Goal: Task Accomplishment & Management: Use online tool/utility

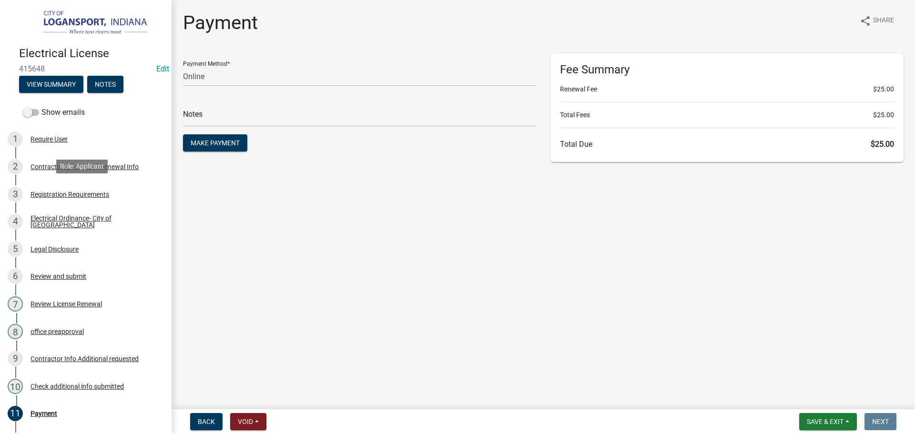
select select "3: 3"
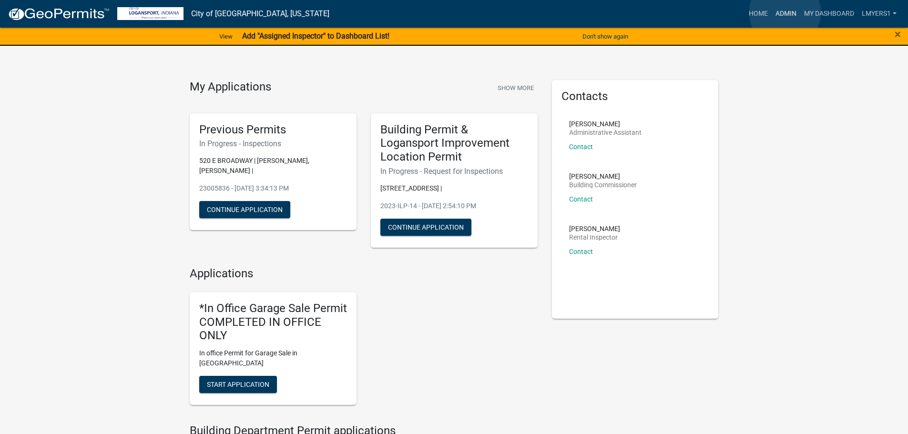
click at [785, 12] on link "Admin" at bounding box center [786, 14] width 29 height 18
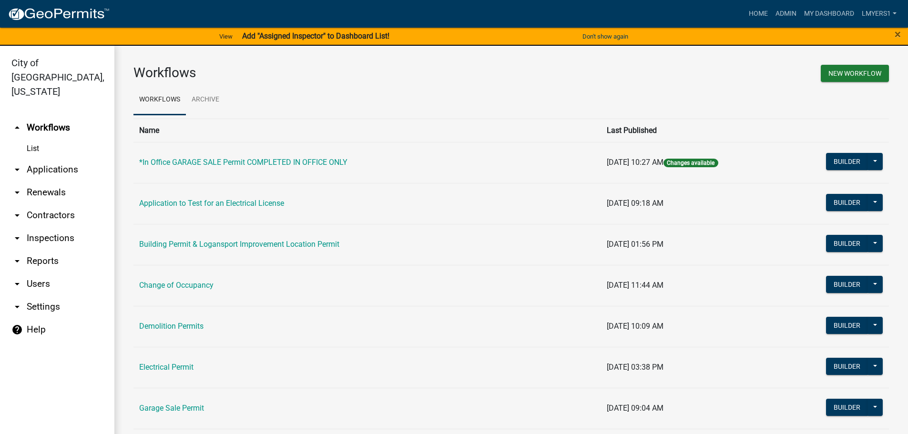
click at [217, 245] on link "Building Permit & Logansport Improvement Location Permit" at bounding box center [239, 244] width 200 height 9
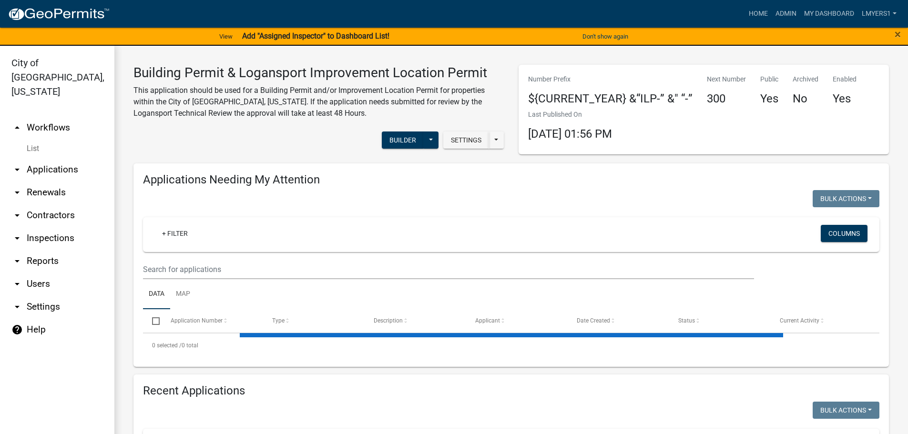
select select "3: 100"
click at [400, 140] on button "Builder" at bounding box center [403, 140] width 42 height 17
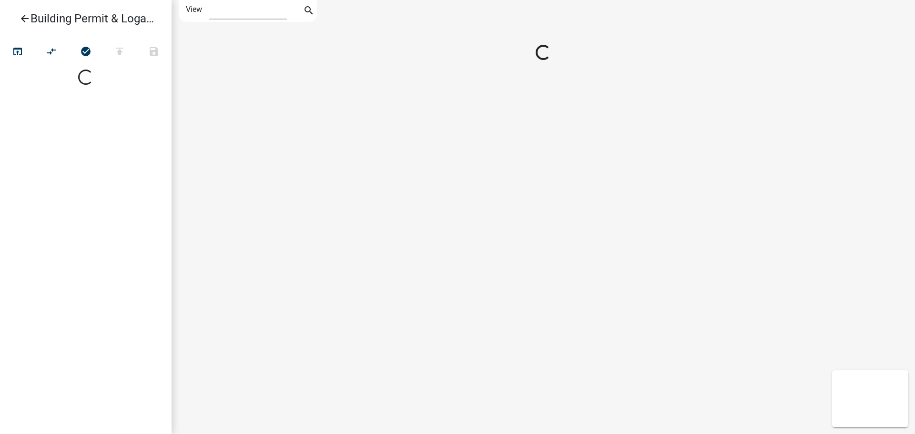
select select "1"
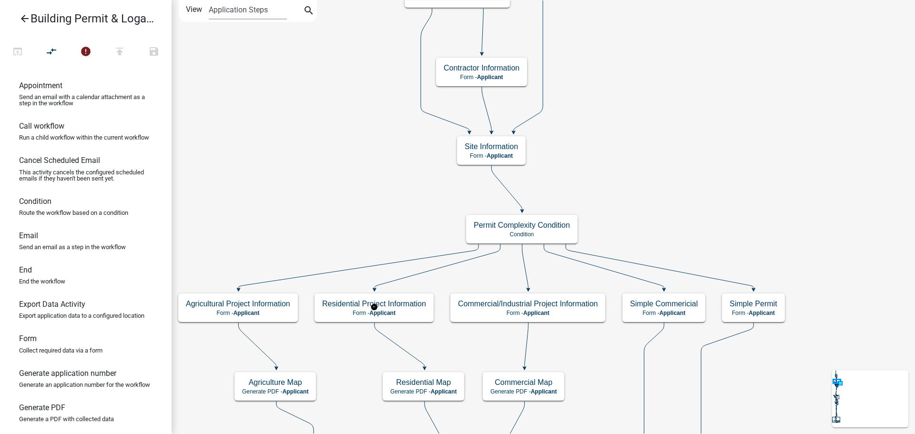
click at [372, 308] on body "Internet Explorer does NOT work with GeoPermits. Get a new browser for more sec…" at bounding box center [457, 217] width 915 height 434
click at [333, 308] on h5 "Residential Project Information" at bounding box center [374, 303] width 104 height 9
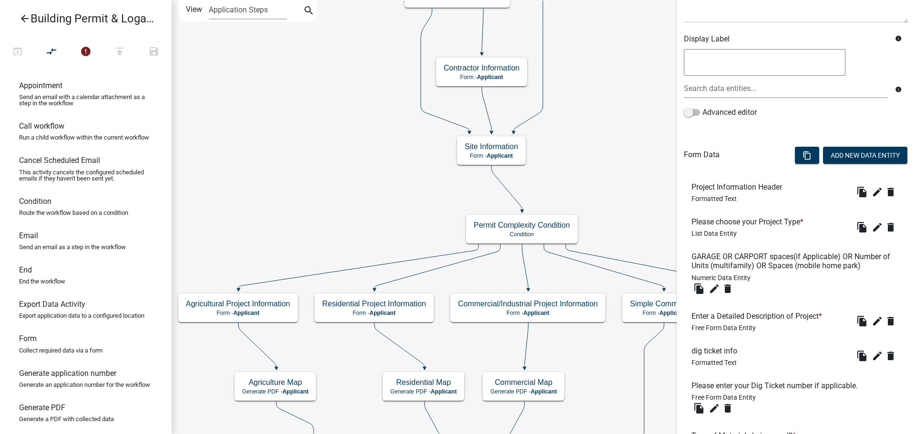
scroll to position [191, 0]
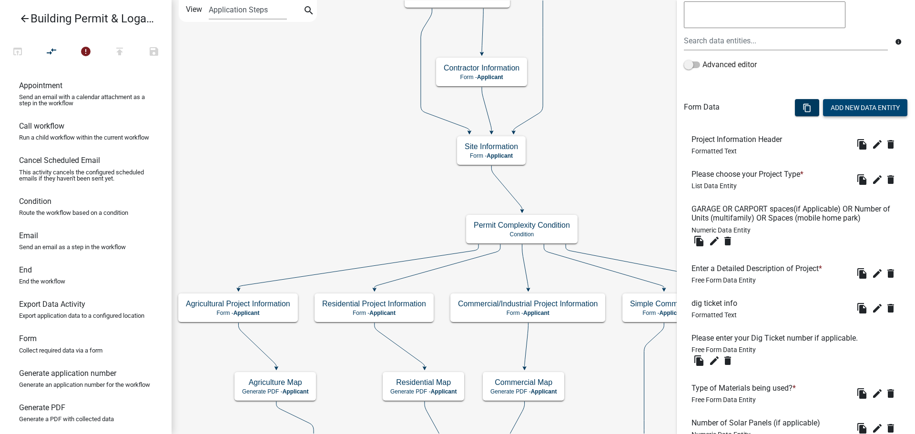
click at [845, 106] on button "Add New Data Entity" at bounding box center [865, 107] width 84 height 17
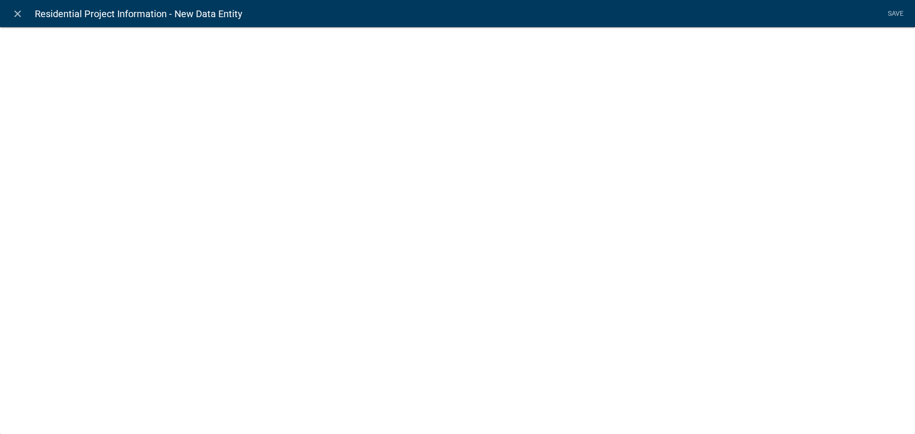
select select
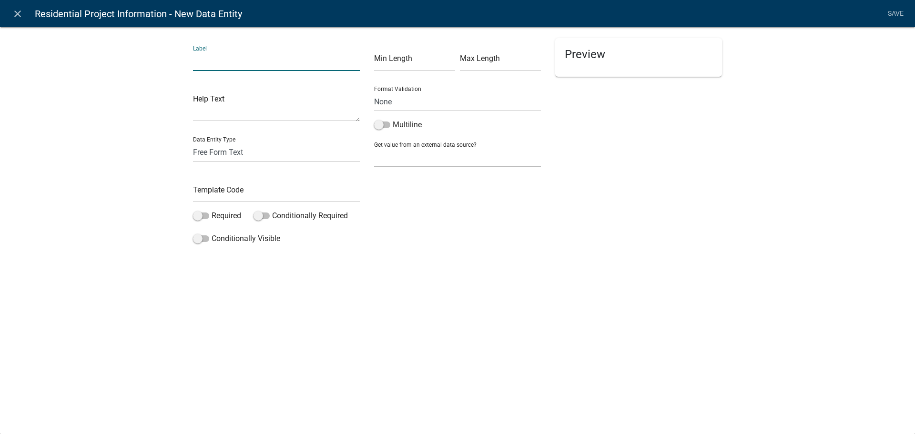
click at [217, 61] on input "text" at bounding box center [276, 61] width 167 height 20
click at [306, 65] on input "If your project includes windows that will be/are located in a bedroom/sleeping…" at bounding box center [276, 61] width 167 height 20
click at [355, 58] on input "If your project includes windows that will be/are located in a bedroom/sleeping…" at bounding box center [276, 61] width 167 height 20
type input "If your project includes windows that will be/are located in a bedroom/sleeping…"
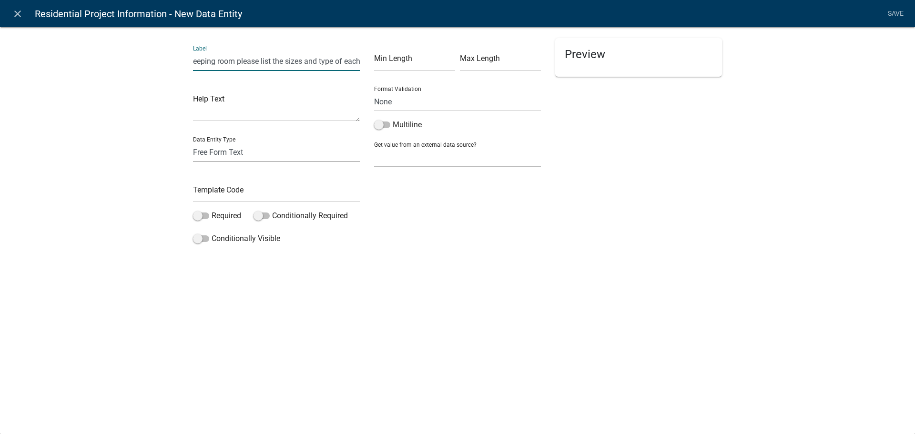
scroll to position [0, 0]
click at [256, 152] on select "Free Form Text Document Display Entity Value Fee Numeric Data Date Map Sketch D…" at bounding box center [276, 153] width 167 height 20
click at [132, 247] on div "Label If your project includes windows that will be/are located in a bedroom/sl…" at bounding box center [457, 139] width 915 height 257
click at [211, 198] on input "text" at bounding box center [276, 193] width 167 height 20
type input "windowsinbedrooms"
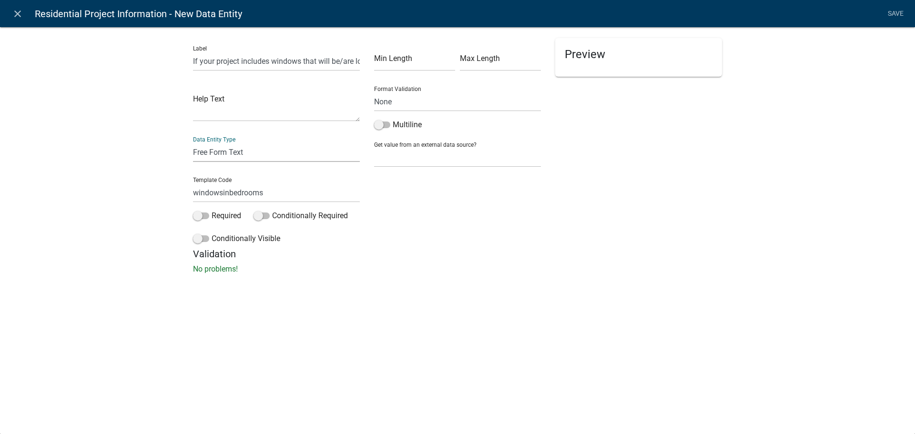
click at [266, 153] on select "Free Form Text Document Display Entity Value Fee Numeric Data Date Map Sketch D…" at bounding box center [276, 153] width 167 height 20
click at [193, 143] on select "Free Form Text Document Display Entity Value Fee Numeric Data Date Map Sketch D…" at bounding box center [276, 153] width 167 height 20
click at [200, 240] on span at bounding box center [201, 238] width 16 height 7
click at [212, 233] on input "Conditionally Visible" at bounding box center [212, 233] width 0 height 0
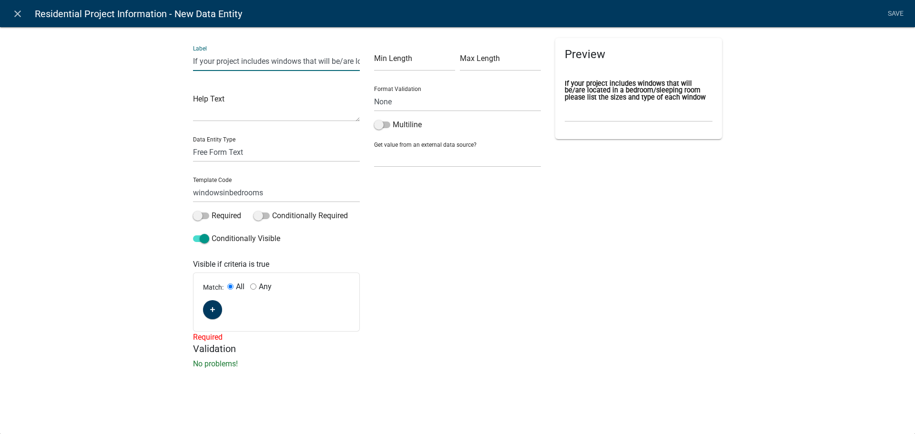
click at [251, 61] on input "If your project includes windows that will be/are located in a bedroom/sleeping…" at bounding box center [276, 61] width 167 height 20
click at [252, 62] on input "If your project includes windows that will be/are located in a bedroom/sleeping…" at bounding box center [276, 61] width 167 height 20
type input "Does your project include windows located in a bedroom/sleeping room?"
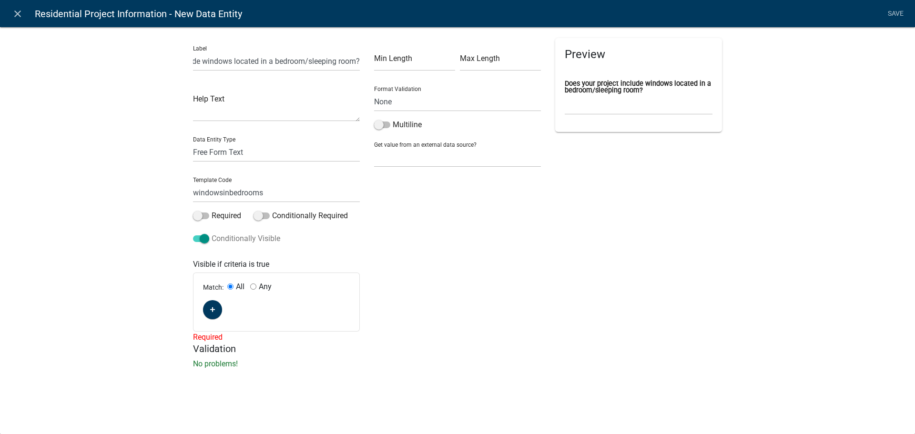
click at [201, 239] on span at bounding box center [201, 238] width 16 height 7
click at [212, 233] on input "Conditionally Visible" at bounding box center [212, 233] width 0 height 0
click at [200, 214] on span at bounding box center [201, 216] width 16 height 7
click at [212, 210] on input "Required" at bounding box center [212, 210] width 0 height 0
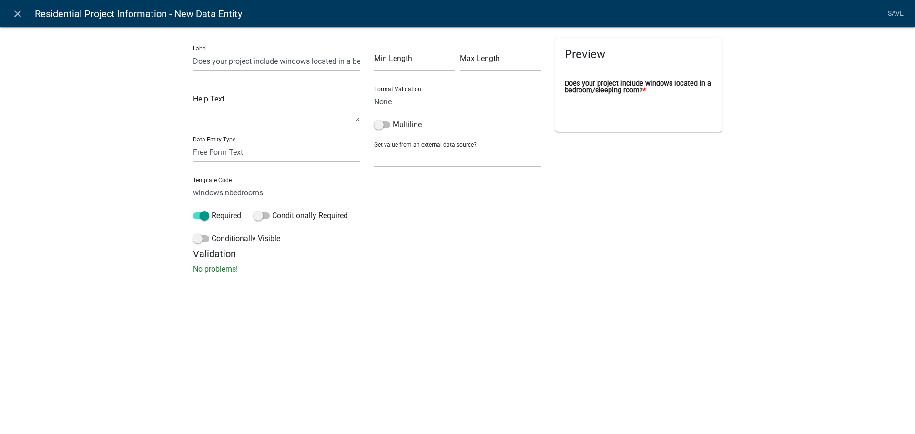
click at [220, 145] on select "Free Form Text Document Display Entity Value Fee Numeric Data Date Map Sketch D…" at bounding box center [276, 153] width 167 height 20
select select "list-data"
click at [193, 143] on select "Free Form Text Document Display Entity Value Fee Numeric Data Date Map Sketch D…" at bounding box center [276, 153] width 167 height 20
select select "list-data"
select select
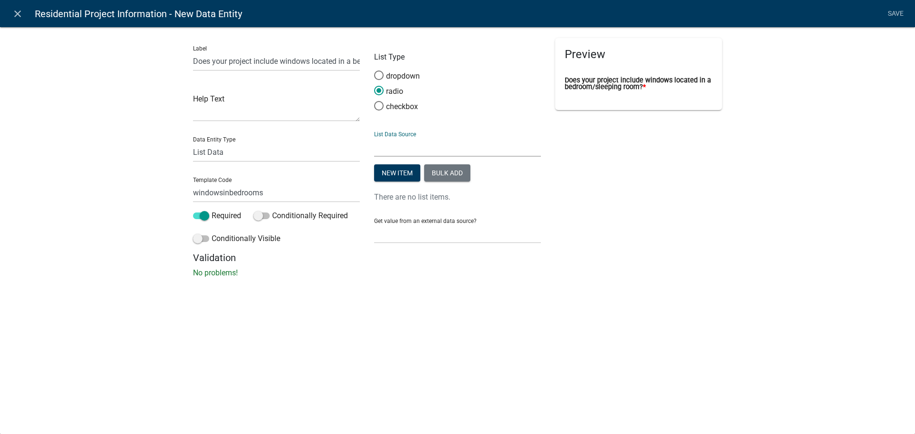
click at [399, 147] on select "State List Building Inspections Pass/Fail List Rental Inspectors Technical Revi…" at bounding box center [457, 147] width 167 height 20
click at [400, 147] on select "State List Building Inspections Pass/Fail List Rental Inspectors Technical Revi…" at bounding box center [457, 147] width 167 height 20
click at [398, 173] on button "New item" at bounding box center [397, 172] width 46 height 17
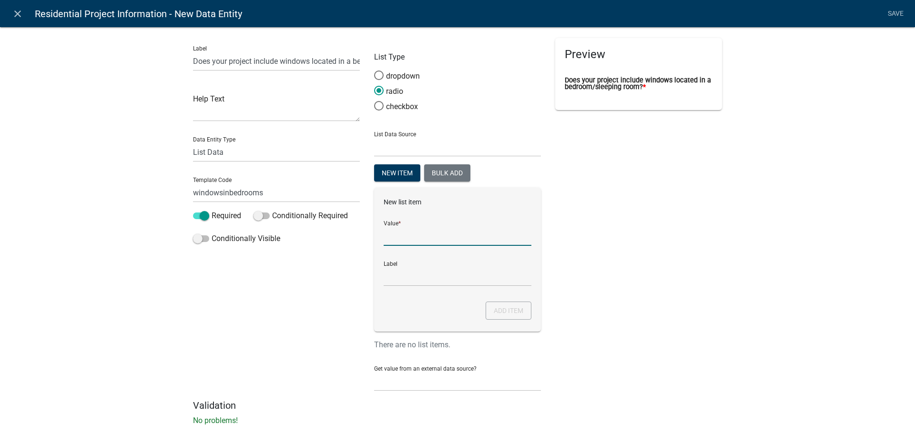
click at [396, 240] on input "List Data Source" at bounding box center [458, 236] width 148 height 20
type input "Yes"
click at [440, 276] on input "Yes" at bounding box center [458, 277] width 148 height 20
click at [496, 275] on input "Yes" at bounding box center [458, 277] width 148 height 20
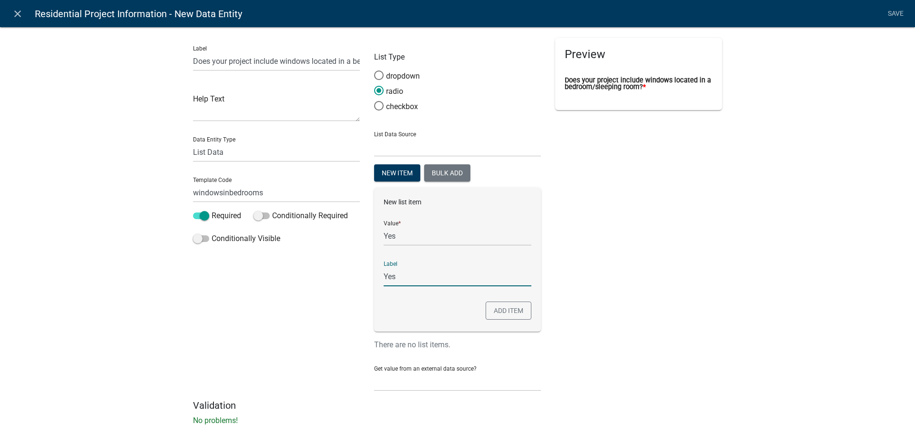
click at [506, 260] on div "Label Yes" at bounding box center [458, 270] width 148 height 33
click at [503, 316] on button "Add item" at bounding box center [509, 311] width 46 height 18
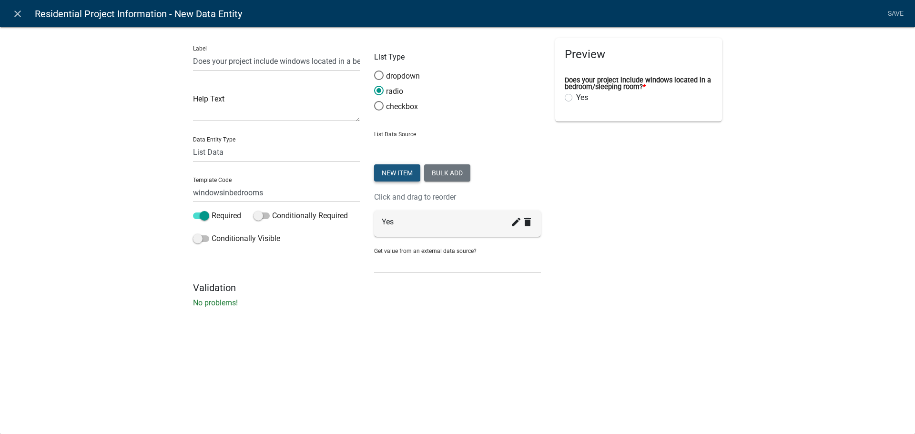
click at [408, 172] on button "New item" at bounding box center [397, 172] width 46 height 17
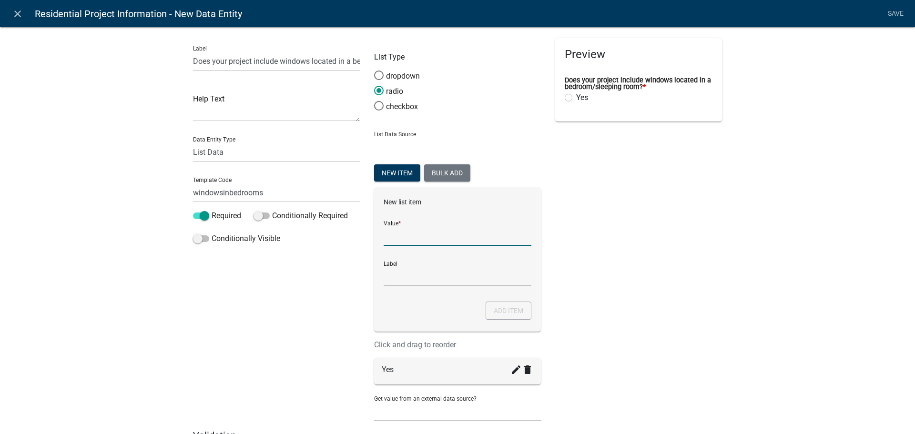
click at [410, 238] on input "List Data Source" at bounding box center [458, 236] width 148 height 20
type input "No"
click at [401, 279] on input "No" at bounding box center [458, 277] width 148 height 20
click at [502, 278] on input "No" at bounding box center [458, 277] width 148 height 20
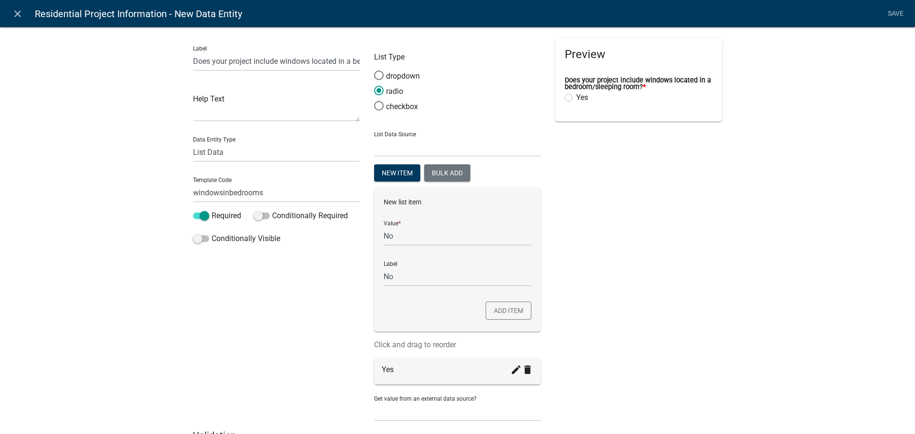
click at [570, 292] on div "Preview Does your project include windows located in a bedroom/sleeping room? *…" at bounding box center [638, 234] width 181 height 392
click at [501, 311] on button "Add item" at bounding box center [509, 311] width 46 height 18
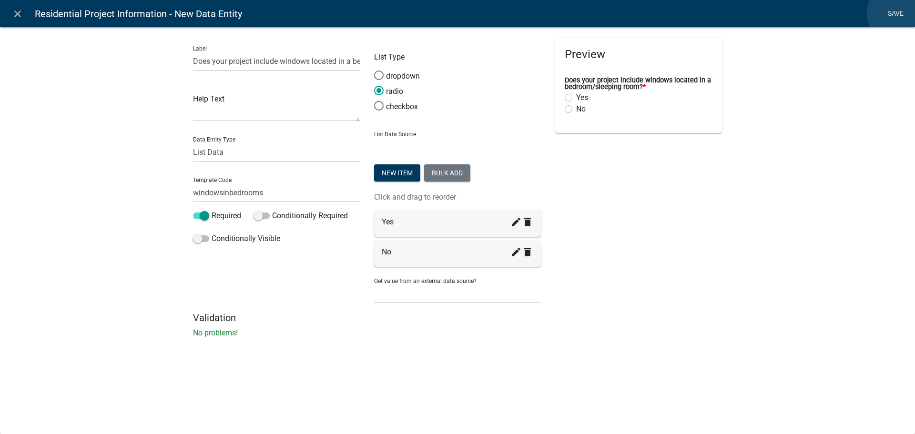
click at [897, 13] on link "Save" at bounding box center [896, 14] width 24 height 18
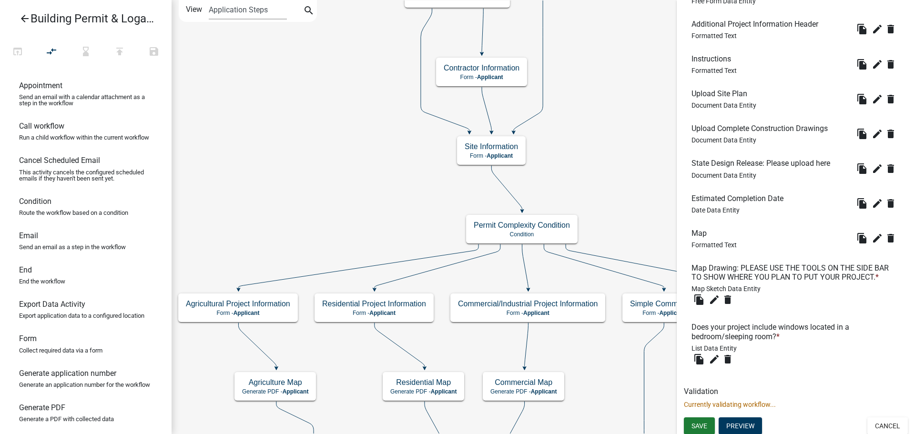
scroll to position [1061, 0]
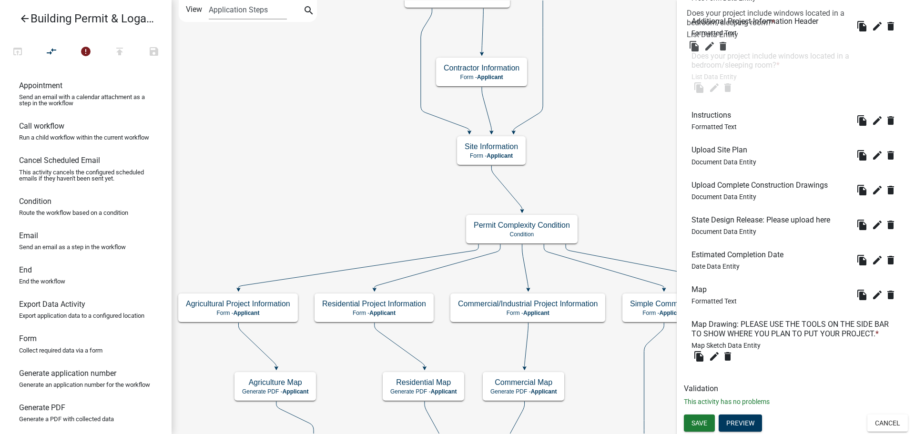
drag, startPoint x: 718, startPoint y: 340, endPoint x: 713, endPoint y: 28, distance: 312.2
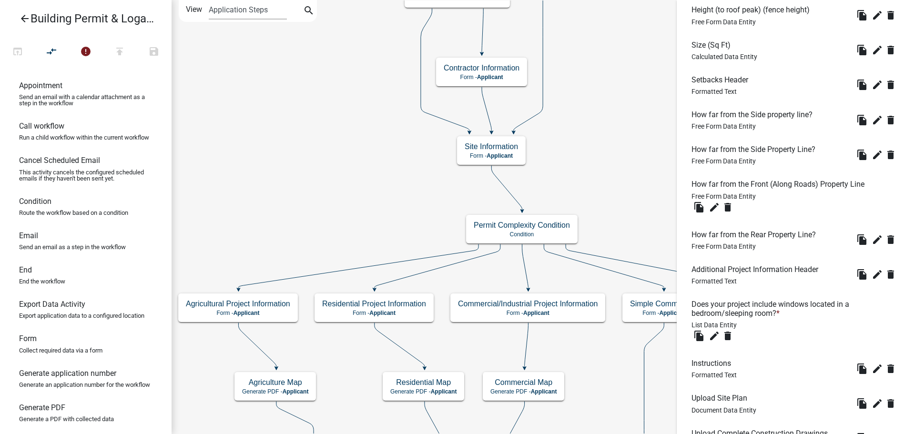
scroll to position [775, 0]
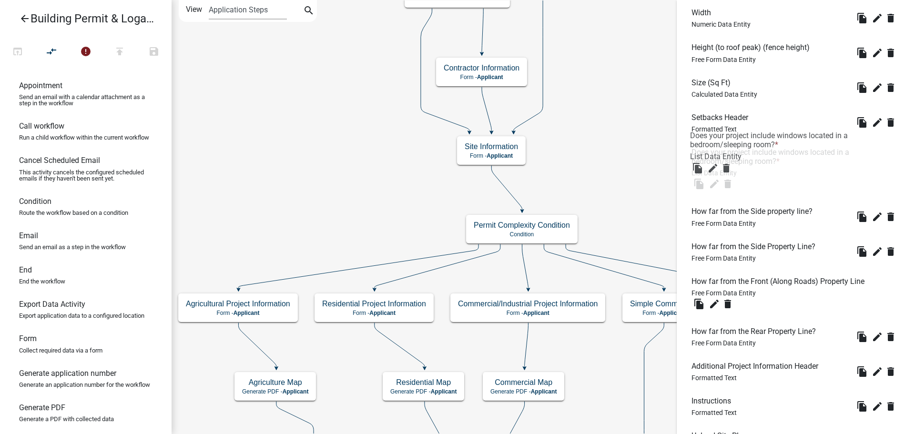
drag, startPoint x: 741, startPoint y: 356, endPoint x: 740, endPoint y: 149, distance: 207.3
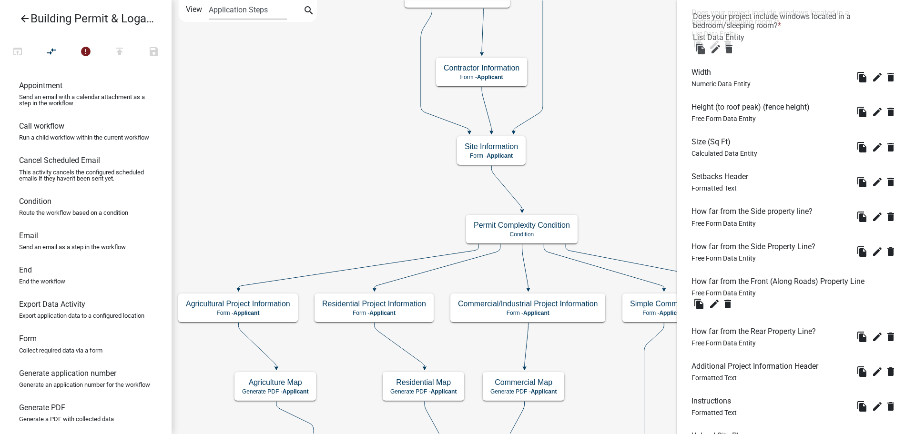
drag, startPoint x: 745, startPoint y: 158, endPoint x: 746, endPoint y: 21, distance: 136.8
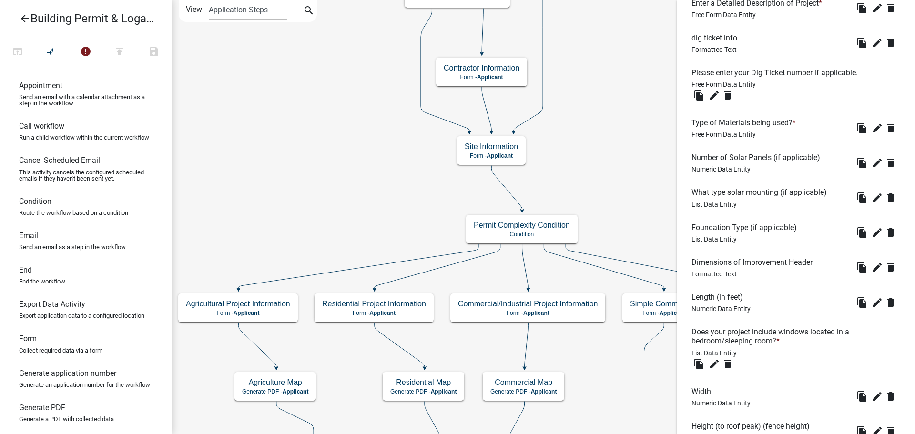
scroll to position [442, 0]
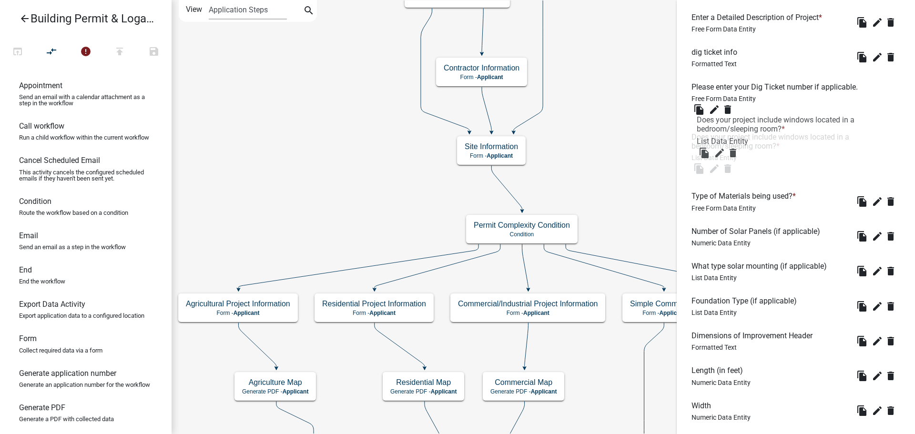
drag, startPoint x: 765, startPoint y: 357, endPoint x: 771, endPoint y: 130, distance: 227.0
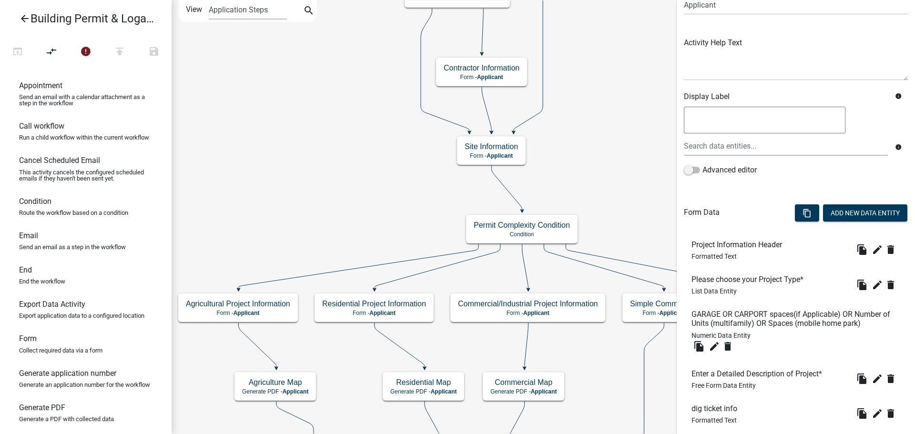
scroll to position [0, 0]
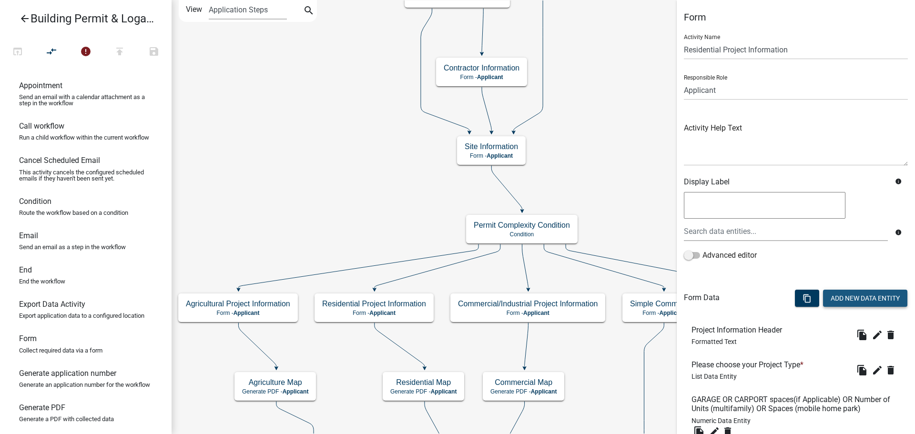
click at [849, 296] on button "Add New Data Entity" at bounding box center [865, 298] width 84 height 17
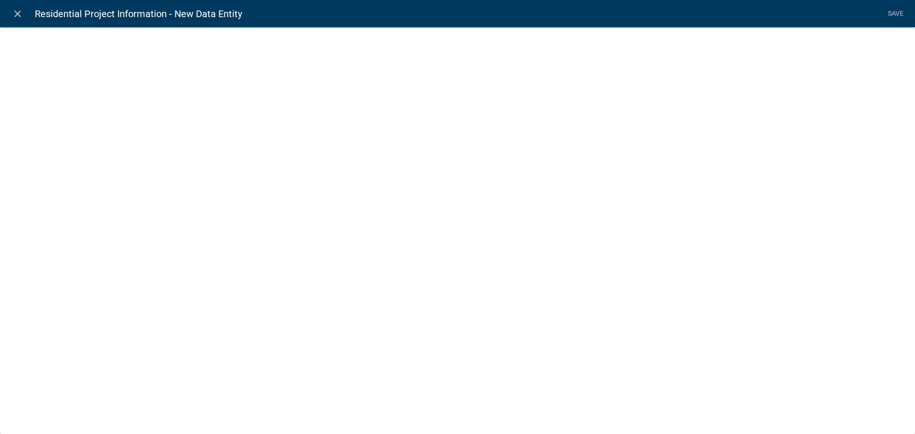
select select
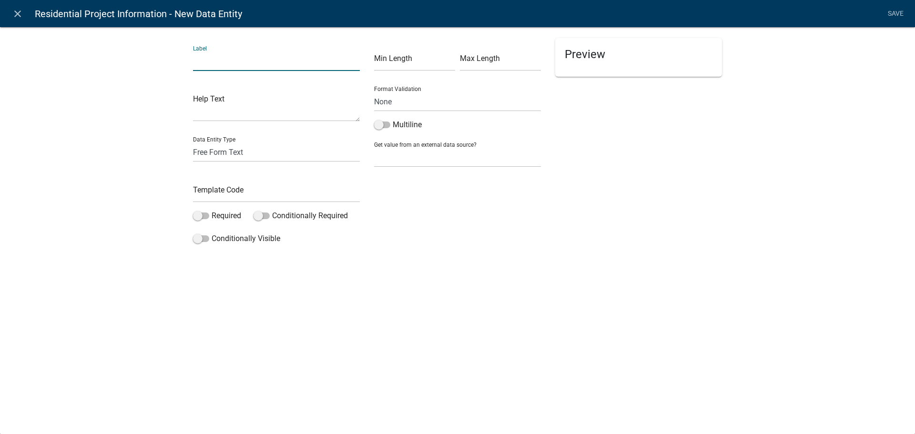
click at [262, 58] on input "text" at bounding box center [276, 61] width 167 height 20
type input "Please list the sizes of each window located in a bedroom/sleeping room."
click at [202, 215] on span at bounding box center [201, 216] width 16 height 7
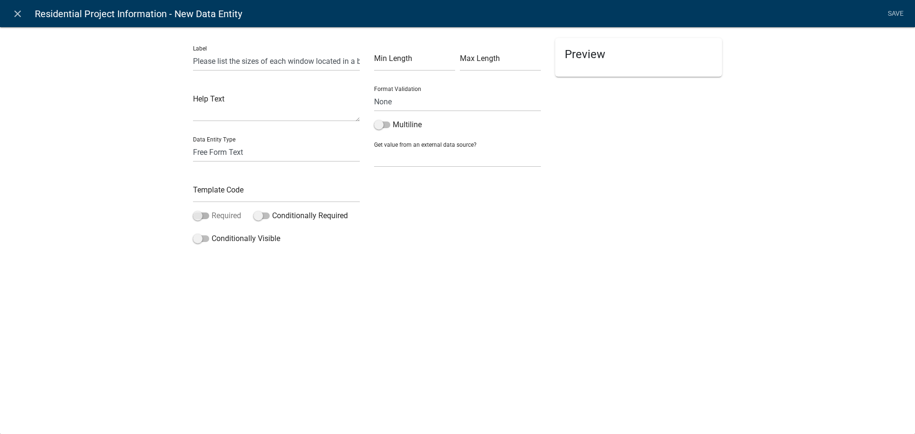
click at [212, 210] on input "Required" at bounding box center [212, 210] width 0 height 0
click at [200, 239] on span at bounding box center [201, 238] width 16 height 7
click at [212, 233] on input "Conditionally Visible" at bounding box center [212, 233] width 0 height 0
click at [214, 310] on icon "button" at bounding box center [212, 309] width 5 height 5
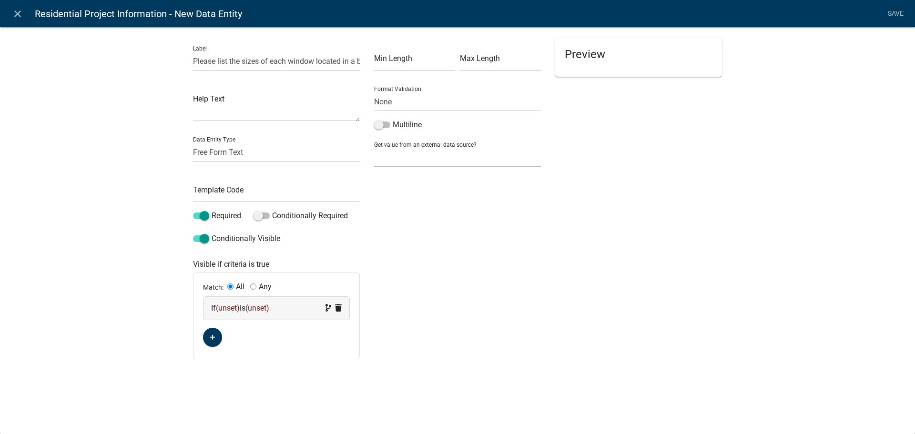
click at [230, 307] on span "(unset)" at bounding box center [228, 308] width 24 height 9
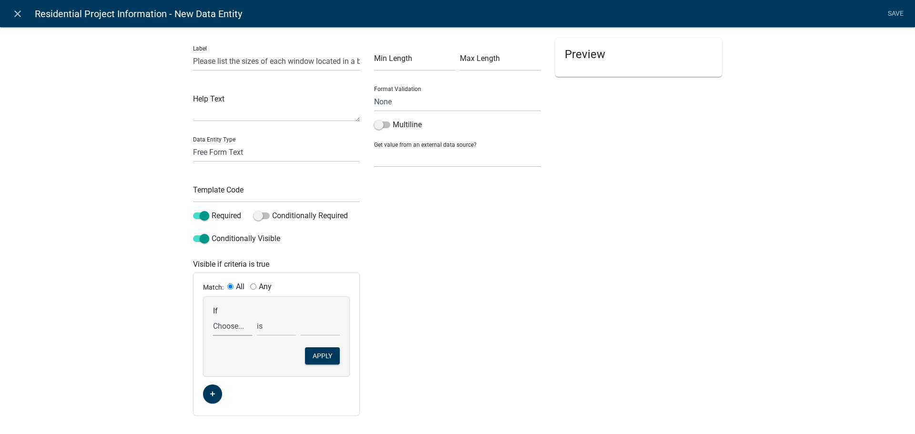
click at [233, 326] on select "Choose... 811digging 811digticketres addcontractor1 addcontractor1copy addcontr…" at bounding box center [232, 326] width 39 height 20
click at [212, 337] on div "If Choose... 811digging 811digticketres addcontractor1 addcontractor1copy addco…" at bounding box center [277, 337] width 146 height 80
click at [216, 329] on select "Choose... 811digging 811digticketres addcontractor1 addcontractor1copy addcontr…" at bounding box center [232, 326] width 39 height 20
select select "276: windowsinbedrooms"
click at [309, 333] on select "Choose... No Yes" at bounding box center [320, 326] width 39 height 20
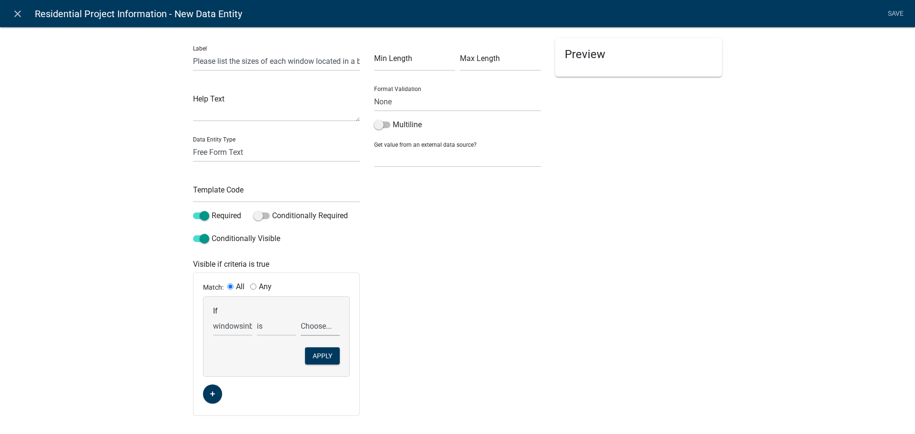
select select "2: Yes"
click at [301, 316] on select "Choose... No Yes" at bounding box center [320, 326] width 39 height 20
click at [316, 362] on button "Apply" at bounding box center [322, 355] width 35 height 17
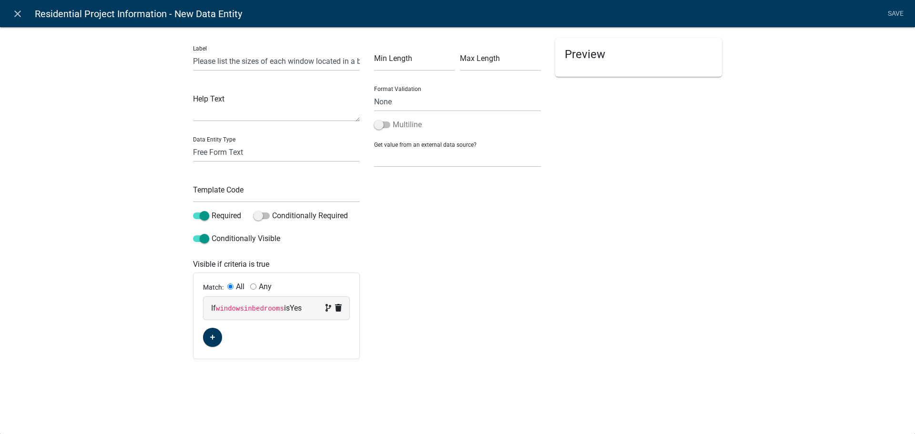
click at [383, 122] on span at bounding box center [382, 125] width 16 height 7
click at [393, 119] on input "Multiline" at bounding box center [393, 119] width 0 height 0
click at [286, 152] on select "Free Form Text Document Display Entity Value Fee Numeric Data Date Map Sketch D…" at bounding box center [276, 153] width 167 height 20
click at [193, 143] on select "Free Form Text Document Display Entity Value Fee Numeric Data Date Map Sketch D…" at bounding box center [276, 153] width 167 height 20
click at [274, 194] on input "text" at bounding box center [276, 193] width 167 height 20
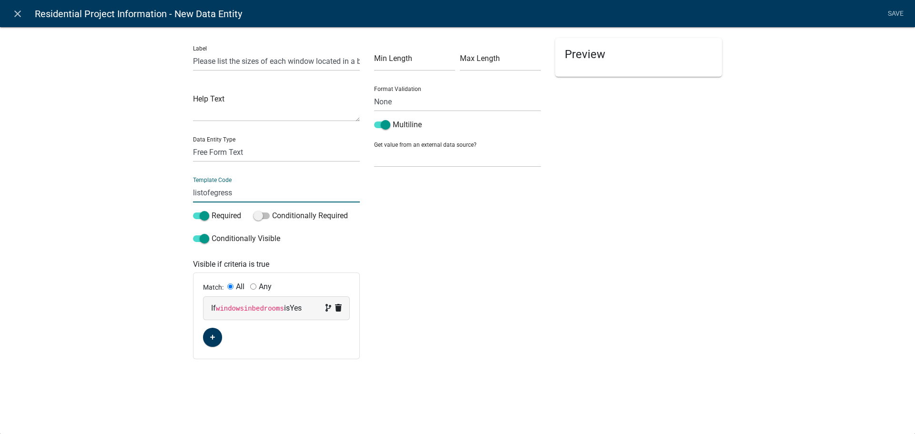
type input "listofegress"
click at [893, 13] on li "Save" at bounding box center [896, 14] width 24 height 18
click at [895, 13] on link "Save" at bounding box center [896, 14] width 24 height 18
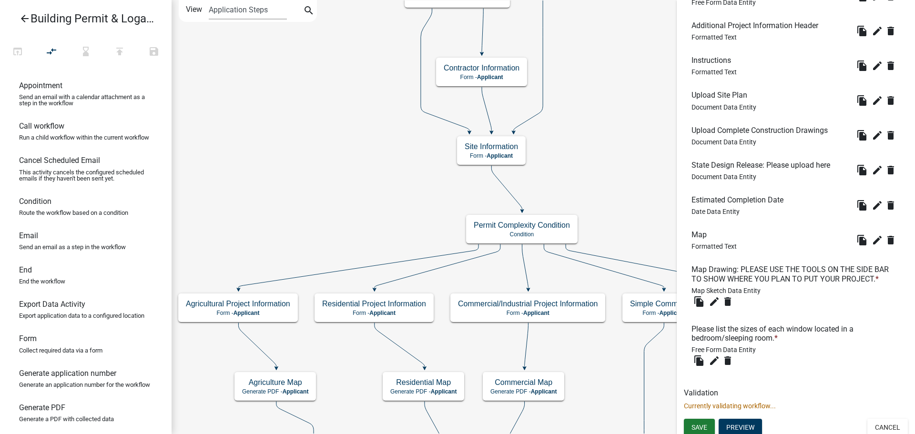
scroll to position [1121, 0]
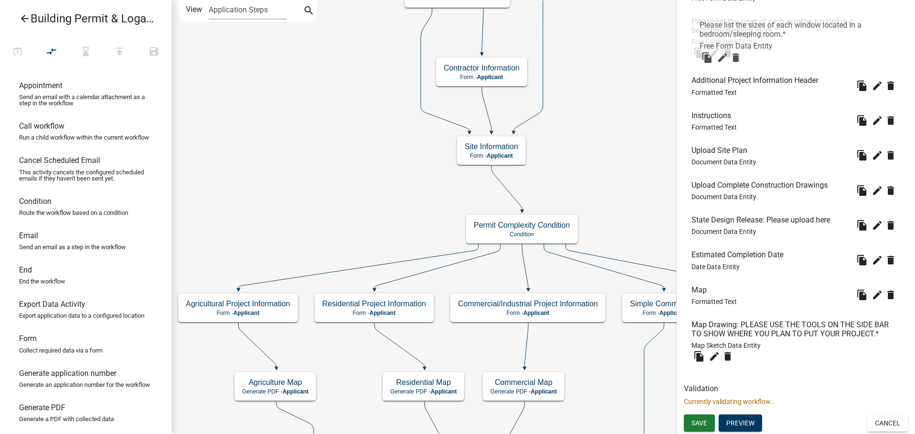
drag, startPoint x: 710, startPoint y: 338, endPoint x: 717, endPoint y: 35, distance: 302.7
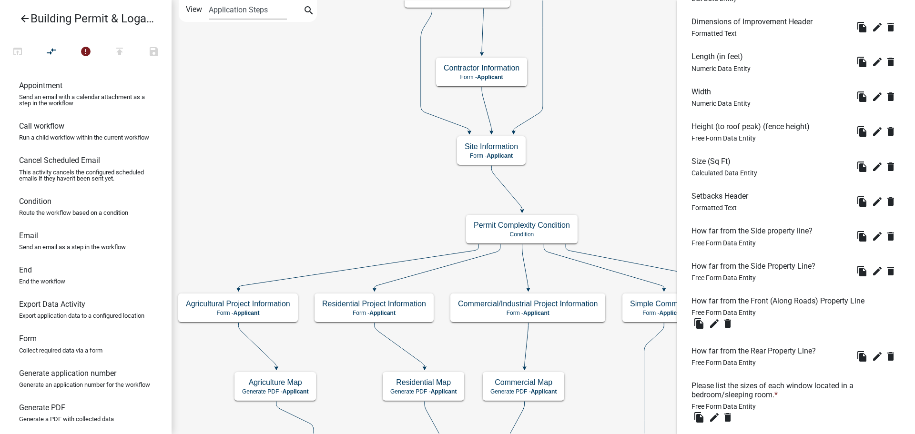
scroll to position [739, 0]
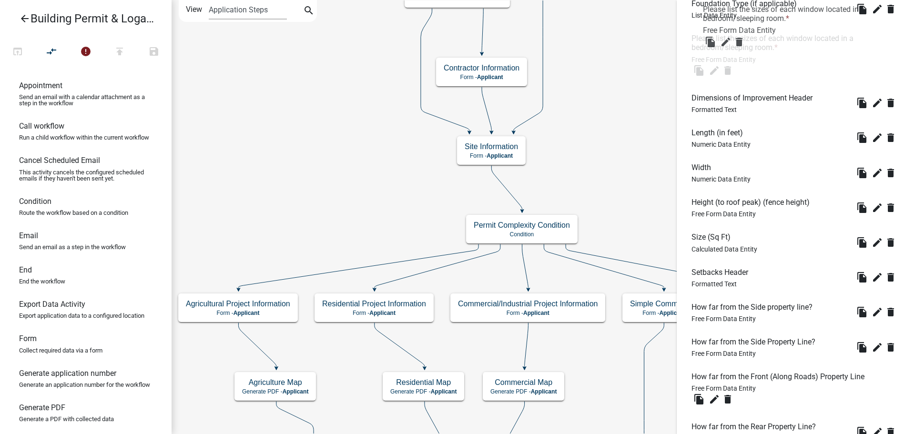
drag, startPoint x: 736, startPoint y: 409, endPoint x: 748, endPoint y: 9, distance: 400.1
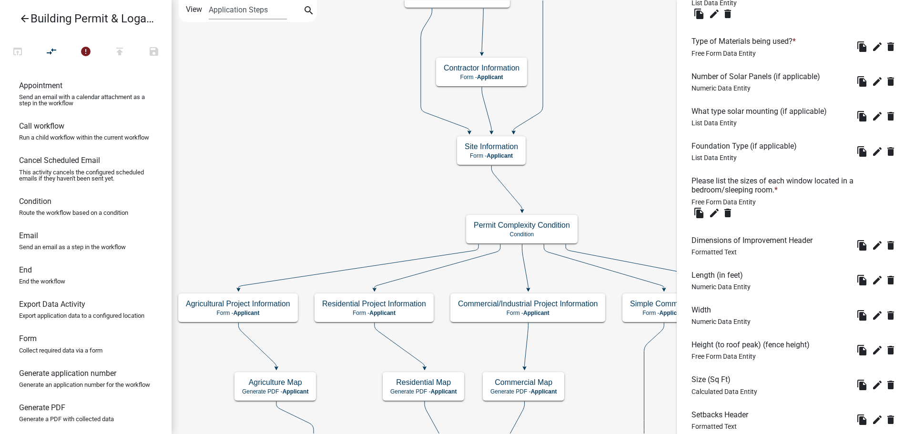
scroll to position [596, 0]
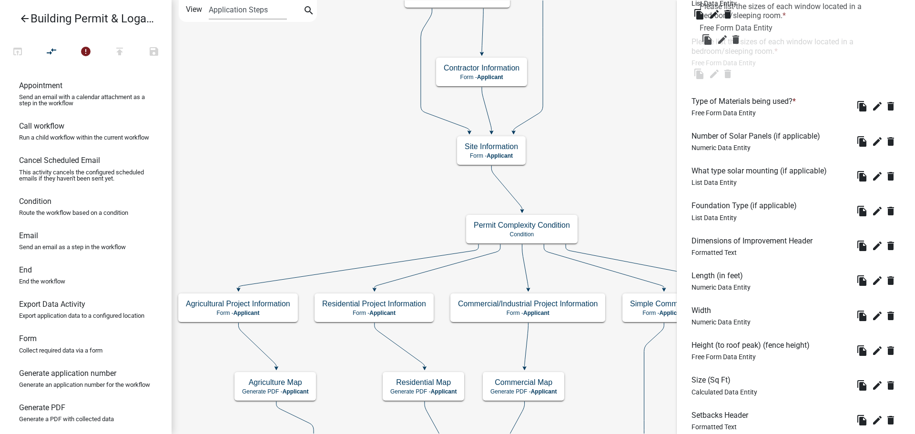
drag, startPoint x: 736, startPoint y: 198, endPoint x: 744, endPoint y: 21, distance: 177.0
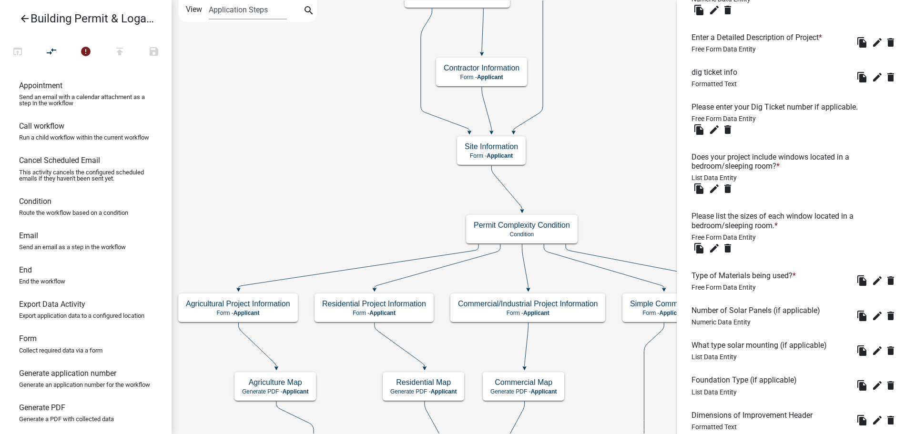
scroll to position [406, 0]
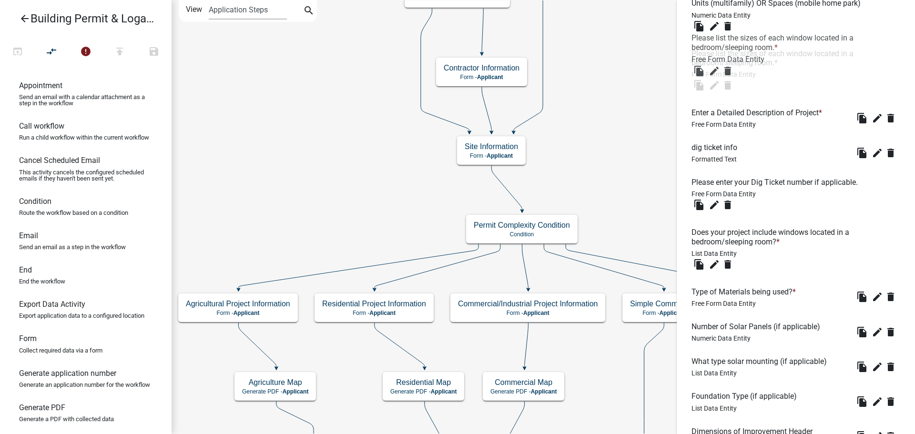
drag, startPoint x: 759, startPoint y: 239, endPoint x: 760, endPoint y: 42, distance: 197.3
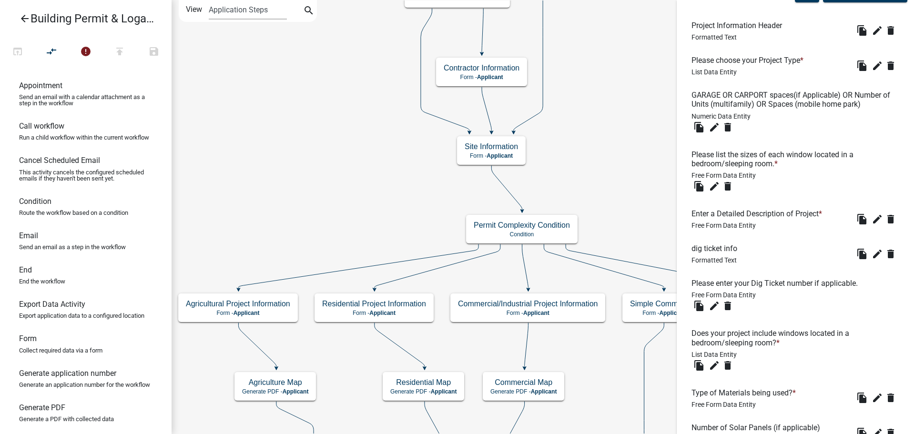
scroll to position [310, 0]
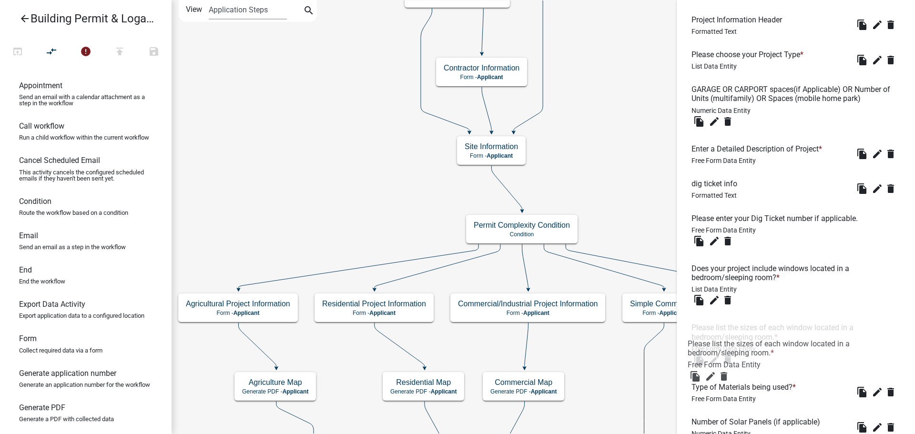
drag, startPoint x: 722, startPoint y: 152, endPoint x: 718, endPoint y: 343, distance: 191.7
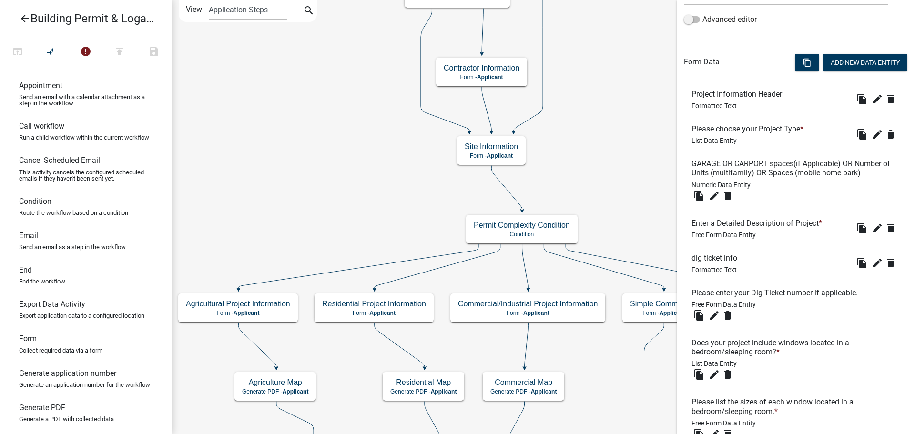
scroll to position [215, 0]
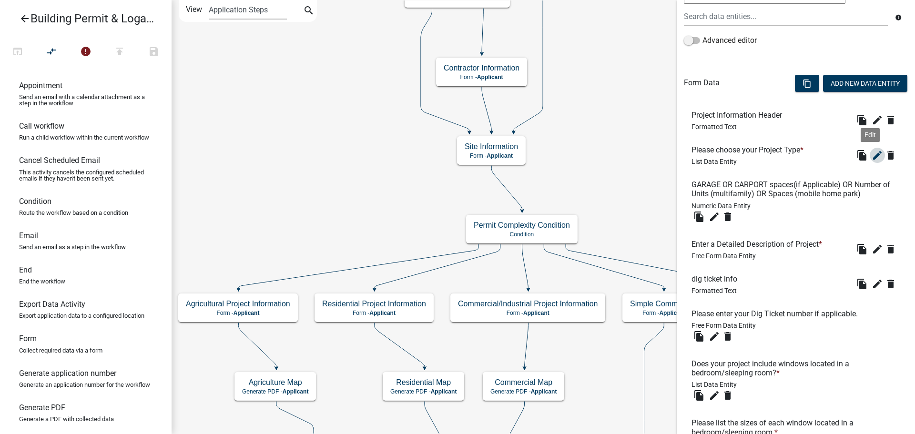
click at [872, 154] on icon "edit" at bounding box center [877, 155] width 11 height 11
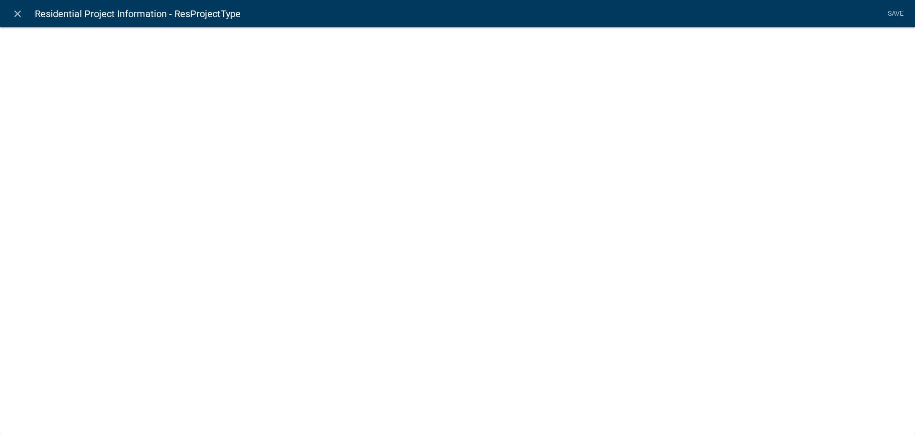
select select "list-data"
select select
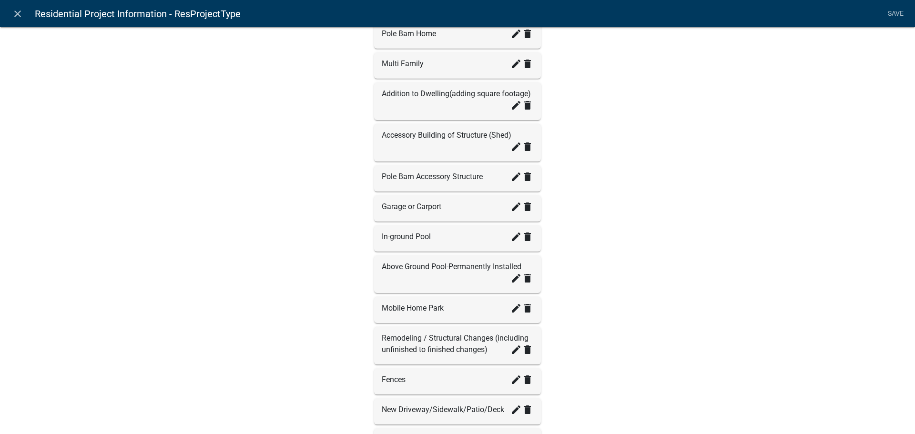
scroll to position [101, 0]
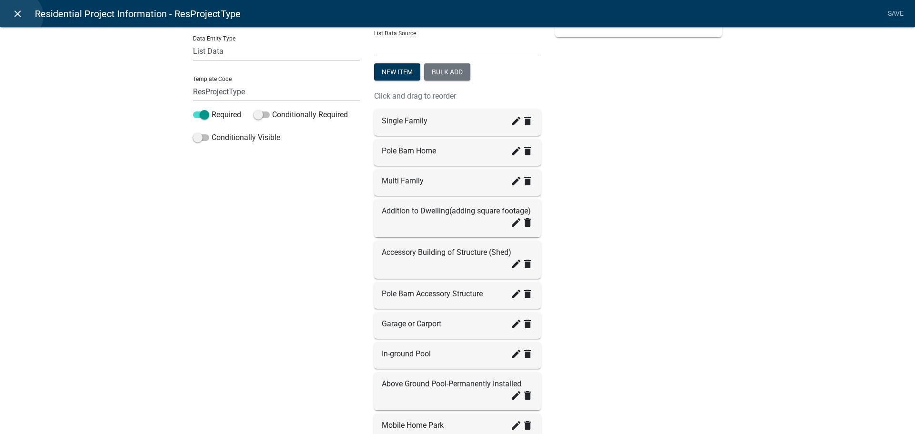
click at [19, 16] on icon "close" at bounding box center [17, 13] width 11 height 11
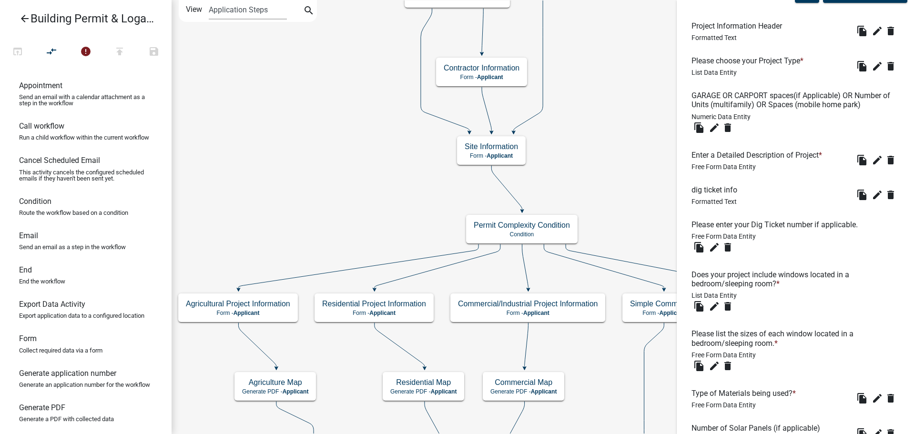
scroll to position [120, 0]
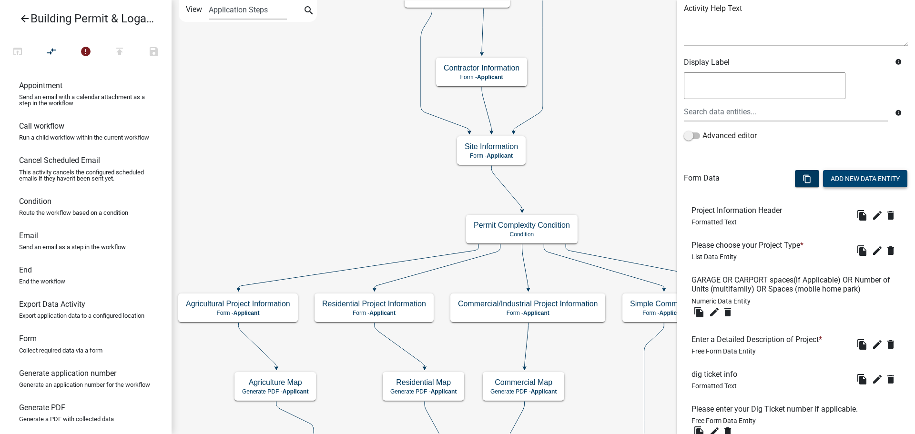
click at [838, 180] on button "Add New Data Entity" at bounding box center [865, 178] width 84 height 17
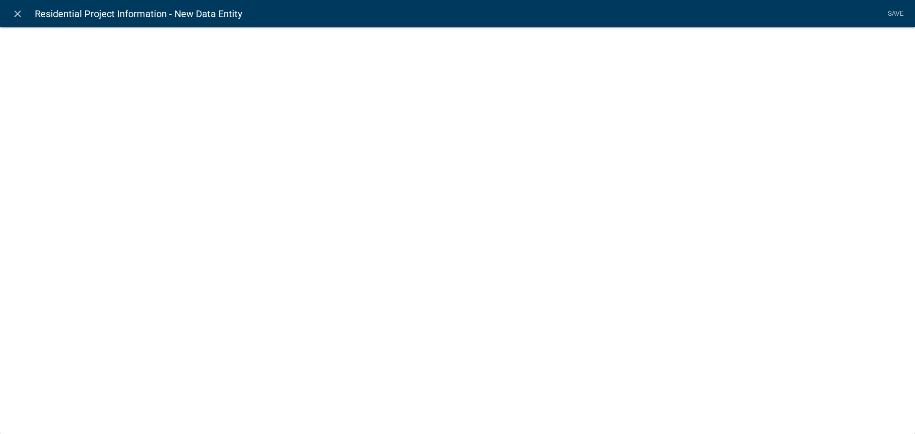
select select
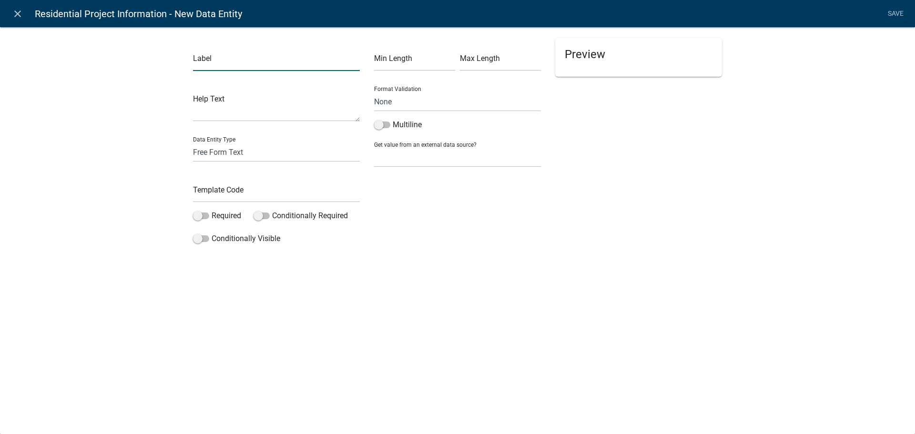
click at [220, 58] on input "text" at bounding box center [276, 61] width 167 height 20
type input "What type of window will you be installing?"
click at [211, 196] on input "text" at bounding box center [276, 193] width 167 height 20
type input "w"
type input "typeofwindow"
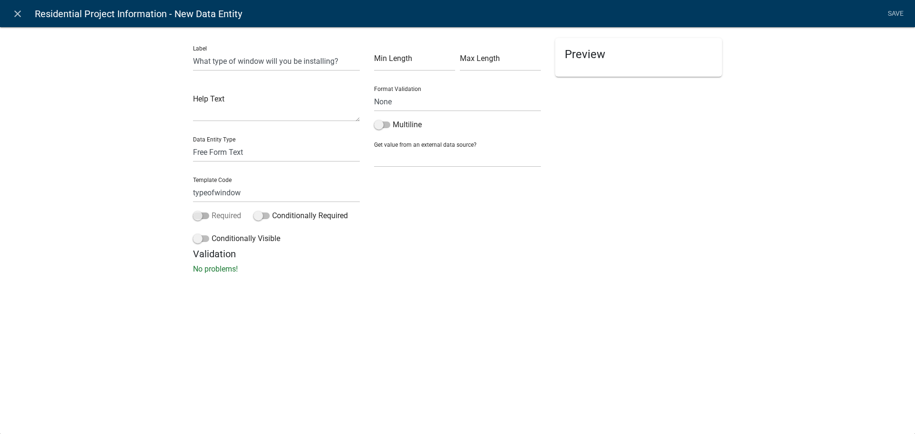
click at [201, 214] on span at bounding box center [201, 216] width 16 height 7
click at [212, 210] on input "Required" at bounding box center [212, 210] width 0 height 0
click at [206, 214] on span at bounding box center [201, 216] width 16 height 7
click at [212, 210] on input "Required" at bounding box center [212, 210] width 0 height 0
click at [262, 215] on span at bounding box center [262, 216] width 16 height 7
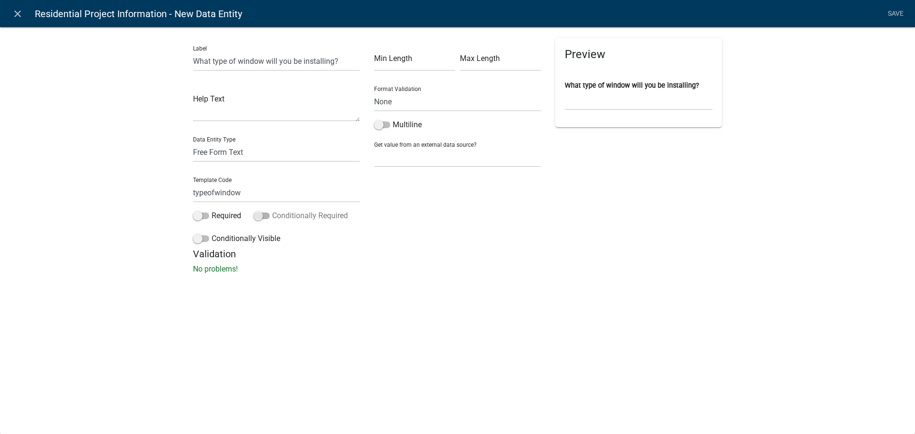
click at [272, 210] on input "Conditionally Required" at bounding box center [272, 210] width 0 height 0
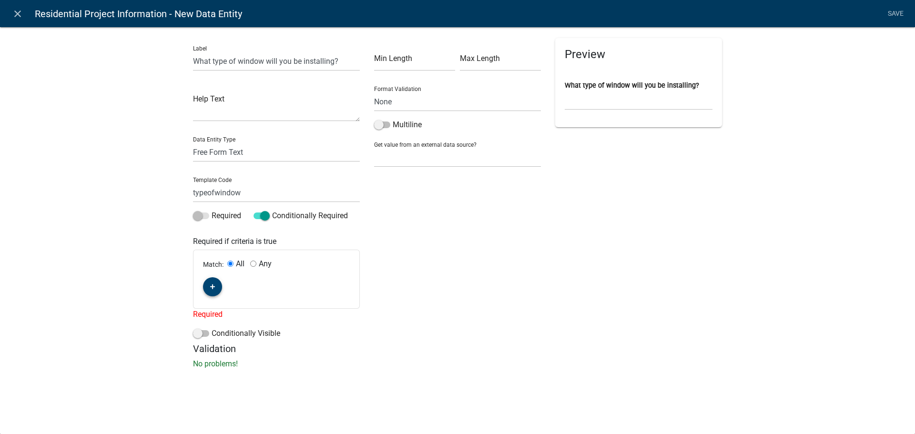
click at [211, 288] on icon "button" at bounding box center [212, 287] width 5 height 6
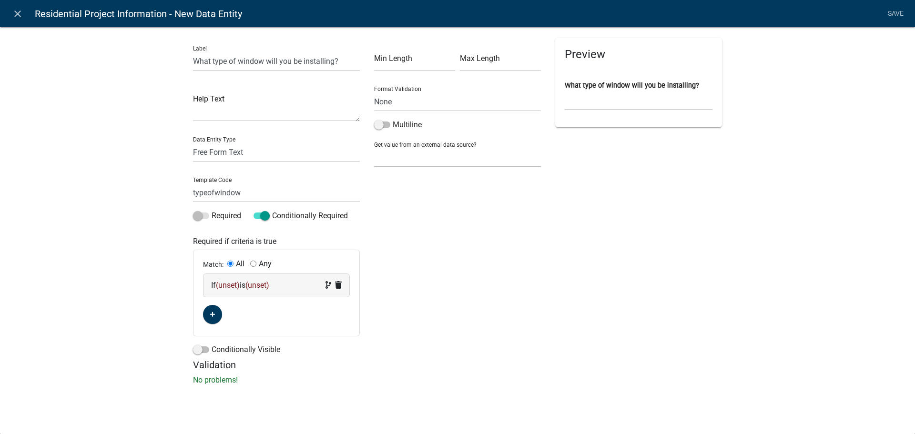
click at [232, 286] on span "(unset)" at bounding box center [228, 285] width 24 height 9
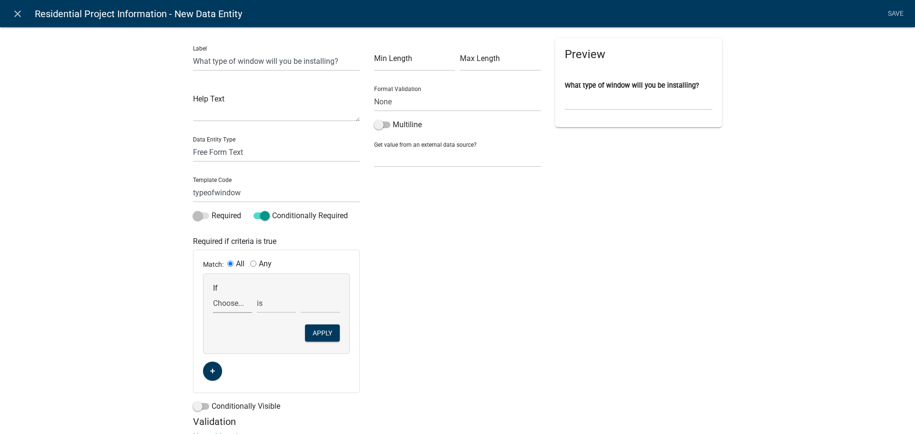
click at [232, 303] on select "Choose... 811digging 811digticketres addcontractor1 addcontractor1copy addcontr…" at bounding box center [232, 304] width 39 height 20
select select "277: windowsinbedrooms"
click at [213, 294] on select "Choose... 811digging 811digticketres addcontractor1 addcontractor1copy addcontr…" at bounding box center [232, 304] width 39 height 20
click at [302, 305] on select "Choose... No Yes" at bounding box center [320, 304] width 39 height 20
select select "2: Yes"
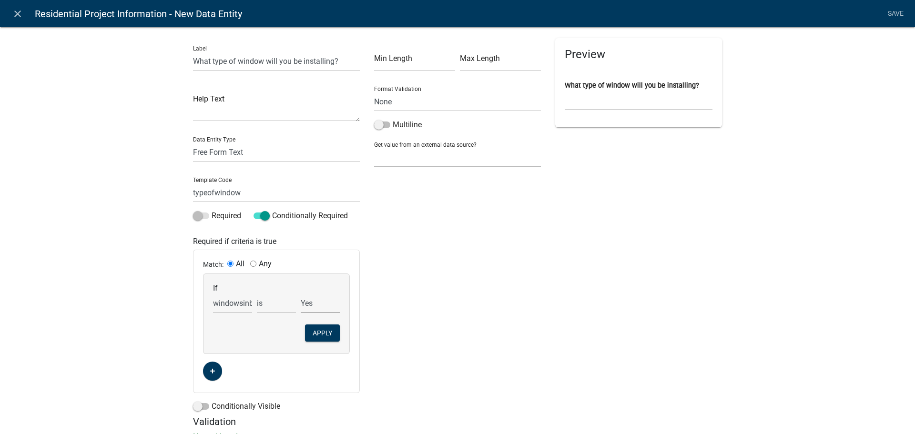
click at [301, 294] on select "Choose... No Yes" at bounding box center [320, 304] width 39 height 20
click at [318, 332] on button "Apply" at bounding box center [322, 333] width 35 height 17
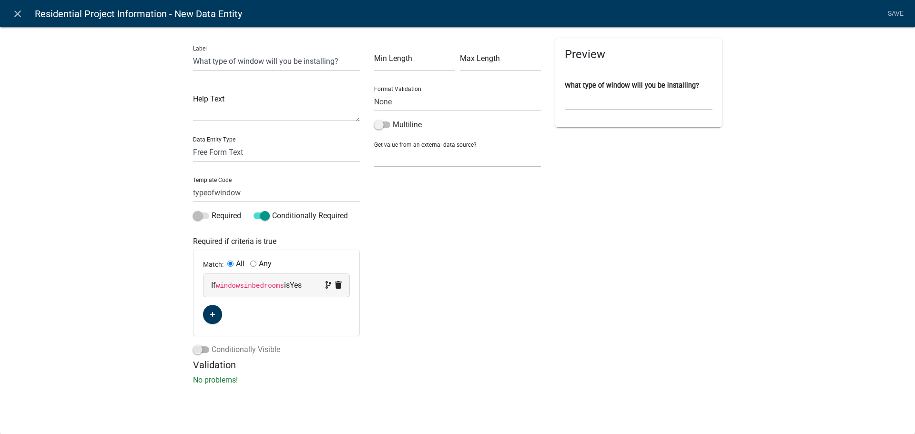
click at [197, 351] on span at bounding box center [201, 350] width 16 height 7
click at [212, 344] on input "Conditionally Visible" at bounding box center [212, 344] width 0 height 0
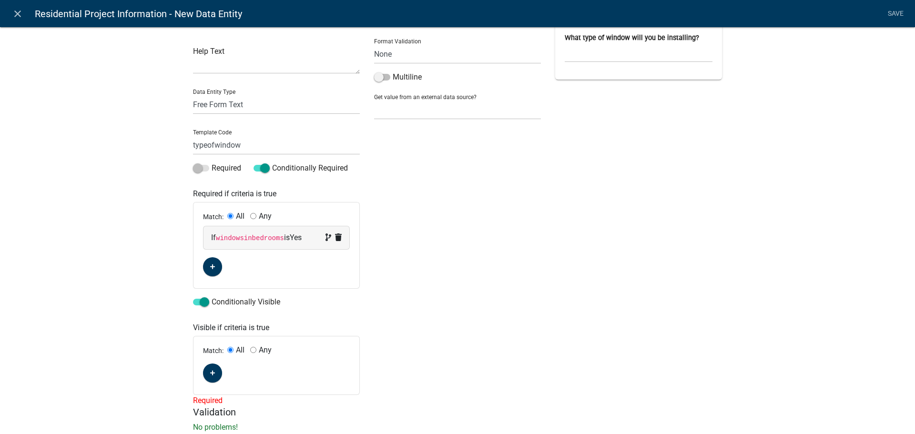
scroll to position [75, 0]
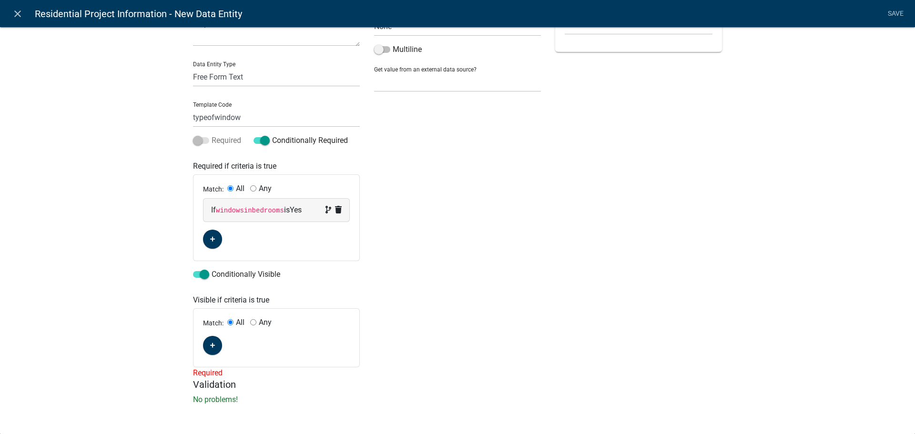
click at [196, 142] on span at bounding box center [201, 140] width 16 height 7
click at [266, 138] on label "Conditionally Required" at bounding box center [301, 140] width 94 height 11
click at [272, 135] on input "Conditionally Required" at bounding box center [272, 135] width 0 height 0
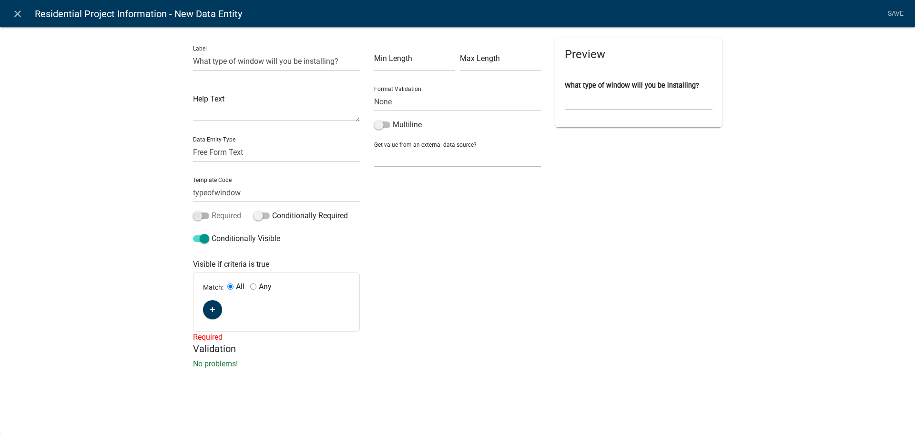
click at [200, 214] on span at bounding box center [201, 216] width 16 height 7
click at [212, 210] on input "Required" at bounding box center [212, 210] width 0 height 0
click at [264, 213] on span at bounding box center [262, 216] width 16 height 7
click at [272, 210] on input "Conditionally Required" at bounding box center [272, 210] width 0 height 0
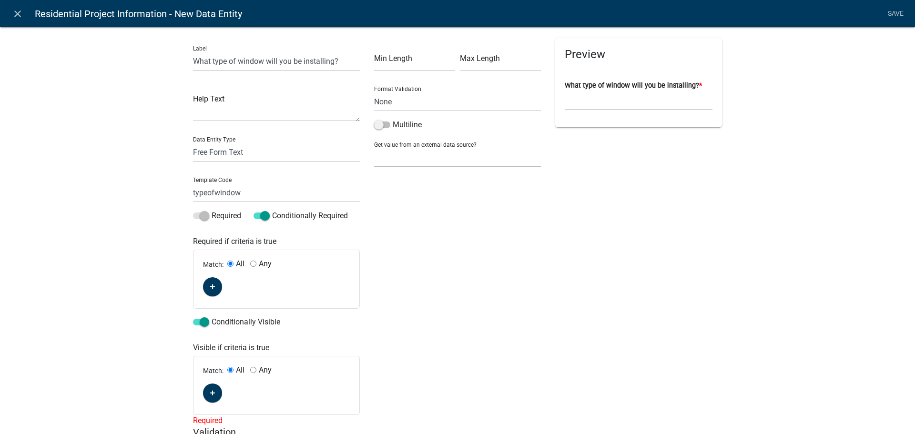
click at [207, 298] on div "Match: All Any" at bounding box center [277, 279] width 166 height 58
click at [214, 282] on button "button" at bounding box center [212, 286] width 19 height 19
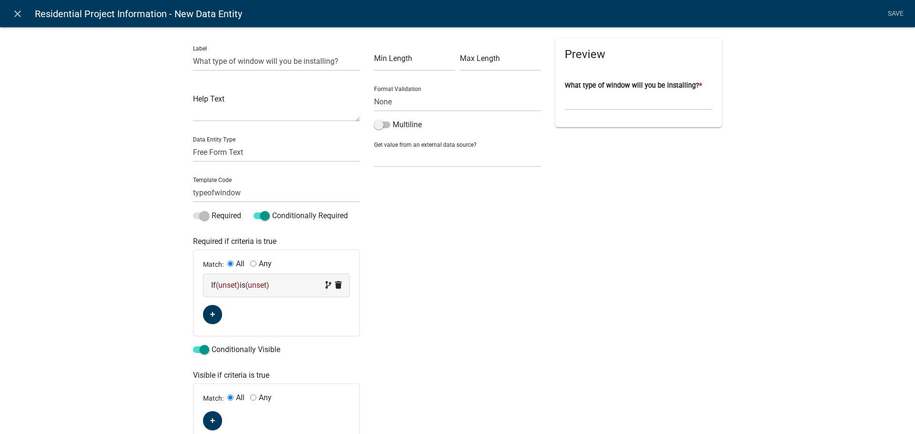
click at [228, 282] on span "(unset)" at bounding box center [228, 285] width 24 height 9
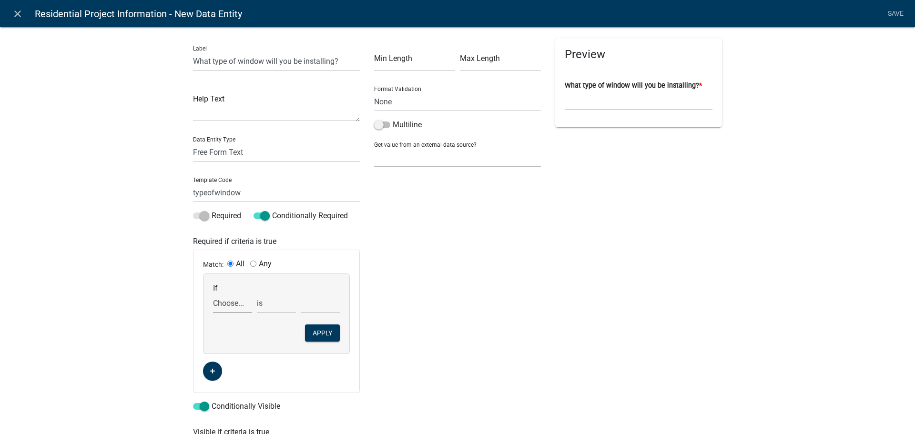
click at [225, 309] on select "Choose... 811digging 811digticketres addcontractor1 addcontractor1copy addcontr…" at bounding box center [232, 304] width 39 height 20
select select "277: windowsinbedrooms"
click at [213, 294] on select "Choose... 811digging 811digticketres addcontractor1 addcontractor1copy addcontr…" at bounding box center [232, 304] width 39 height 20
click at [309, 301] on select "Choose... No Yes" at bounding box center [320, 304] width 39 height 20
select select "2: Yes"
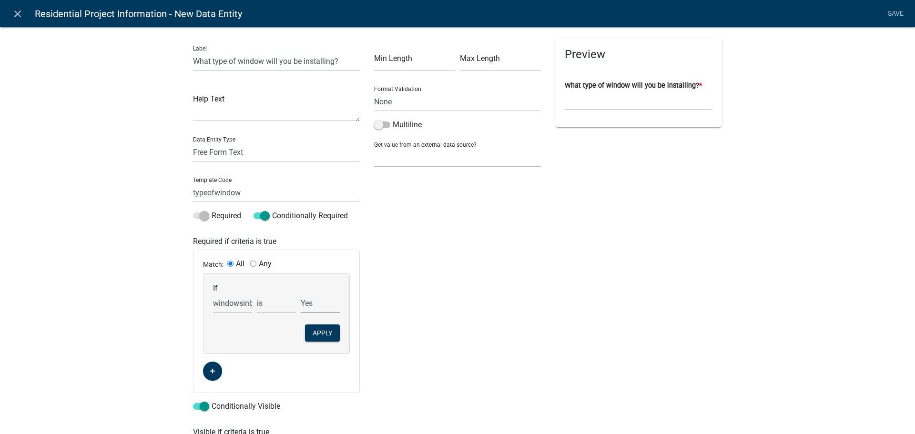
click at [301, 294] on select "Choose... No Yes" at bounding box center [320, 304] width 39 height 20
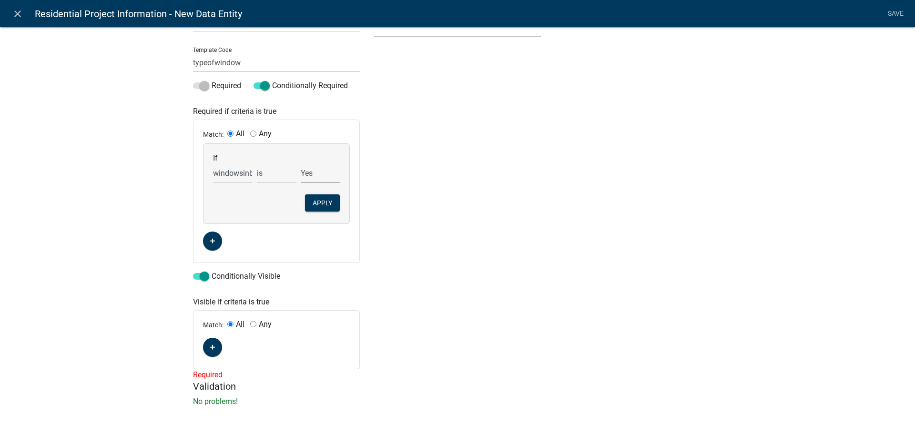
scroll to position [132, 0]
click at [210, 346] on icon "button" at bounding box center [212, 345] width 5 height 5
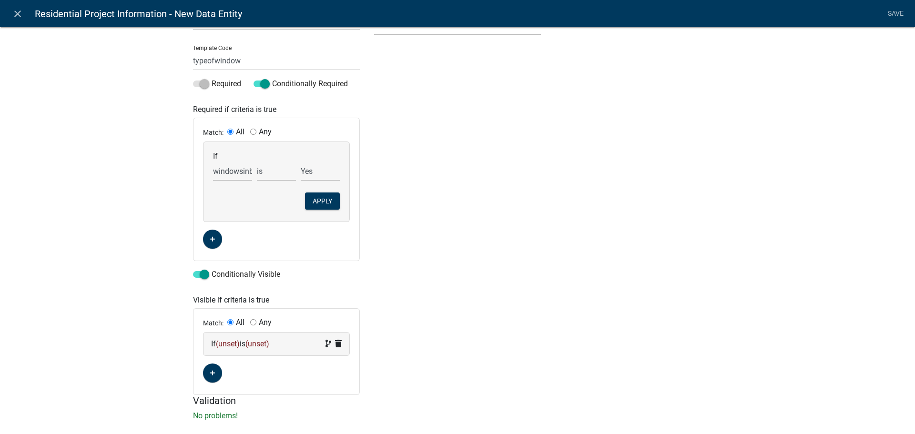
click at [231, 341] on span "(unset)" at bounding box center [228, 343] width 24 height 9
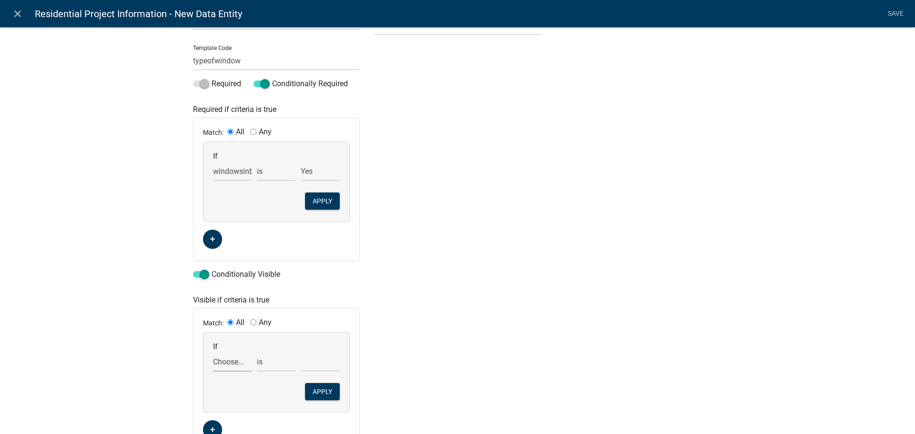
click at [226, 364] on select "Choose... 811digging 811digticketres addcontractor1 addcontractor1copy addcontr…" at bounding box center [232, 362] width 39 height 20
select select "277: windowsinbedrooms"
click at [213, 352] on select "Choose... 811digging 811digticketres addcontractor1 addcontractor1copy addcontr…" at bounding box center [232, 362] width 39 height 20
click at [304, 360] on select "Choose... No Yes" at bounding box center [320, 362] width 39 height 20
select select "2: Yes"
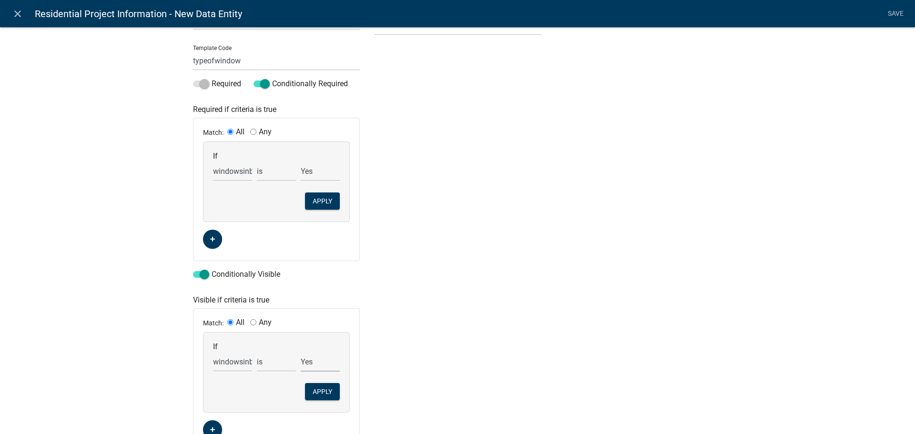
click at [301, 352] on select "Choose... No Yes" at bounding box center [320, 362] width 39 height 20
click at [324, 390] on button "Apply" at bounding box center [322, 391] width 35 height 17
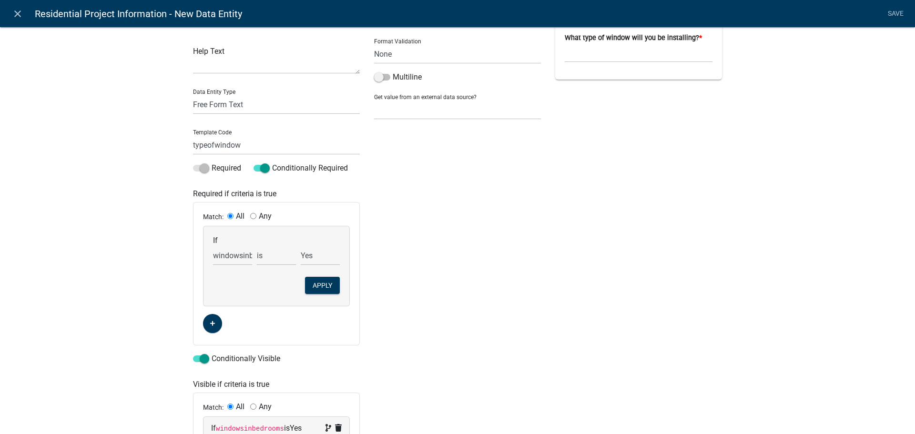
scroll to position [0, 0]
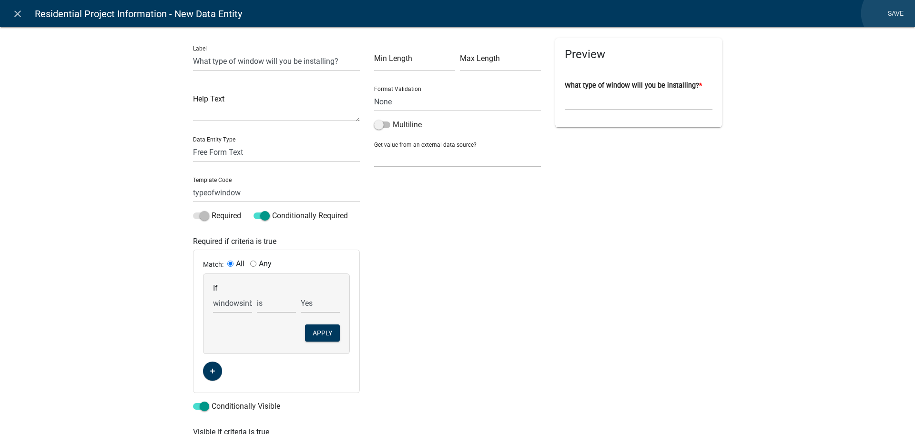
click at [891, 13] on link "Save" at bounding box center [896, 14] width 24 height 18
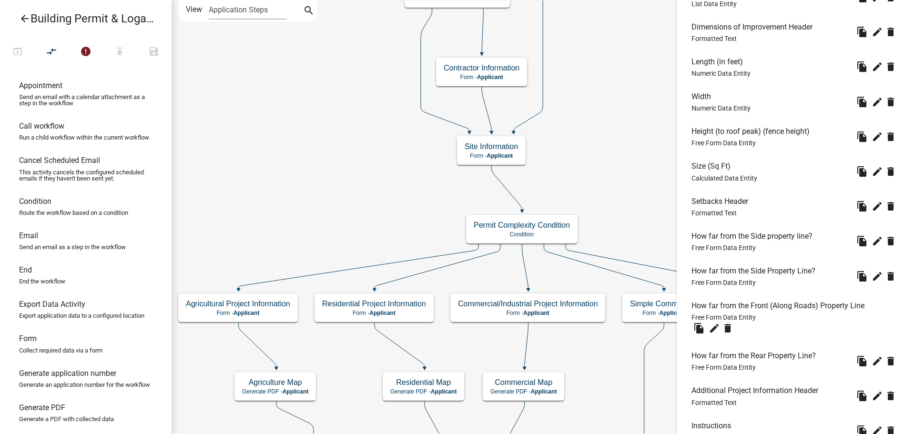
scroll to position [1156, 0]
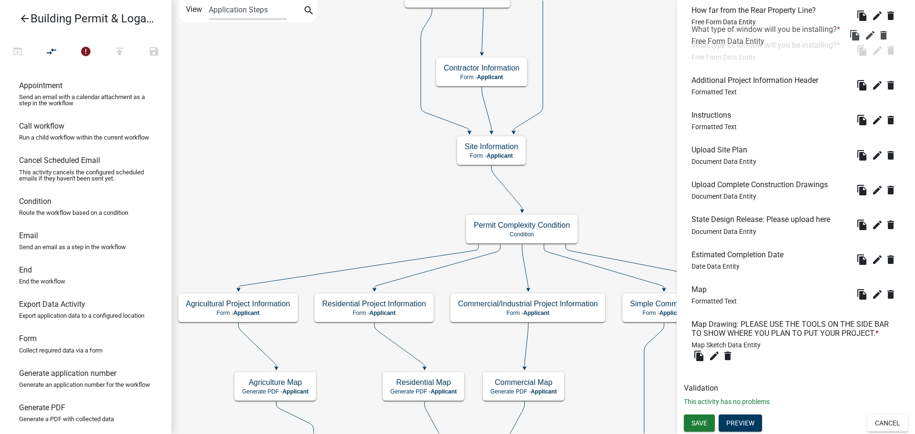
drag, startPoint x: 737, startPoint y: 351, endPoint x: 736, endPoint y: 39, distance: 311.7
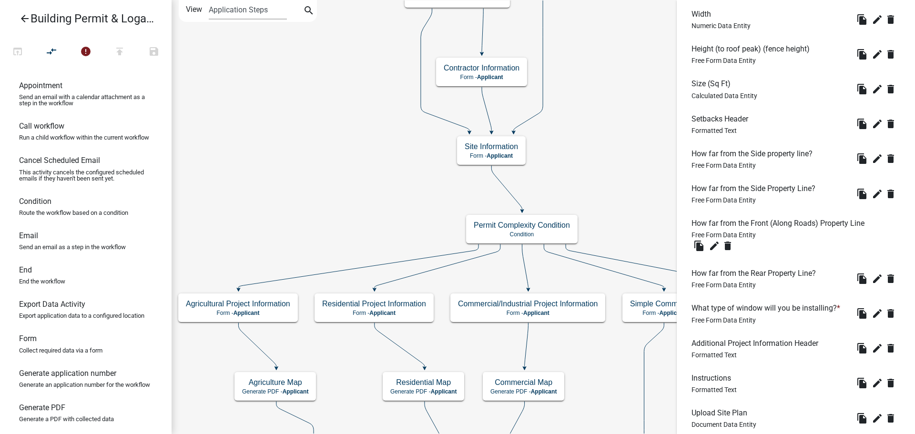
scroll to position [870, 0]
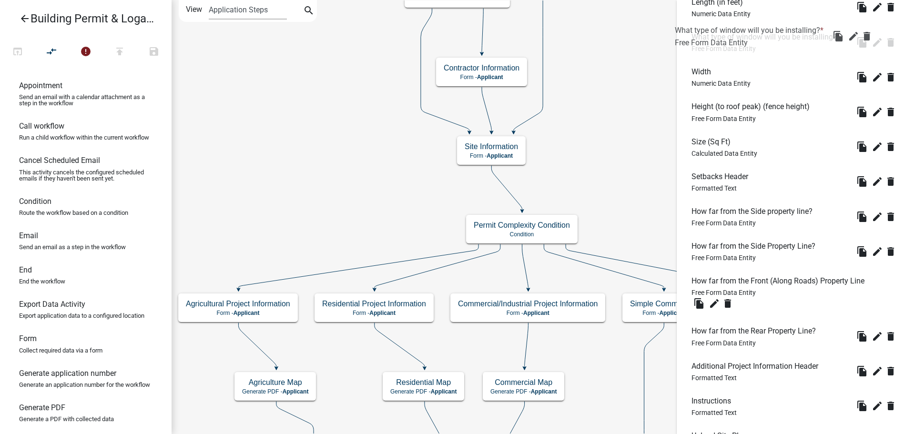
drag, startPoint x: 745, startPoint y: 331, endPoint x: 742, endPoint y: 60, distance: 270.7
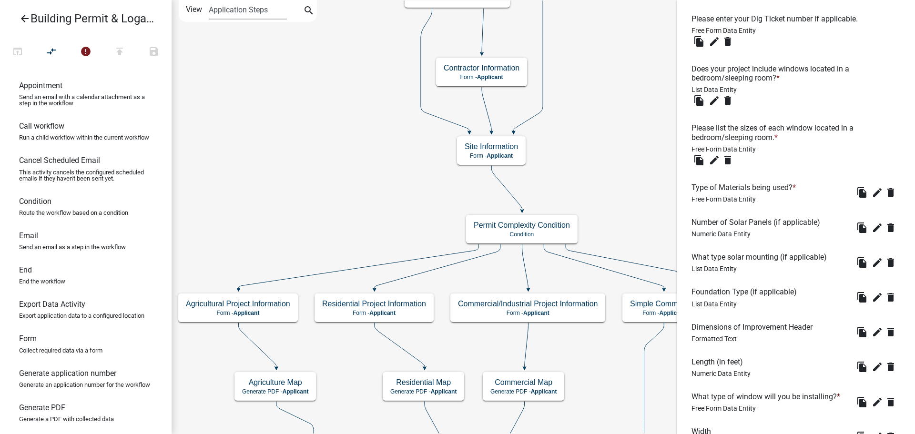
scroll to position [489, 0]
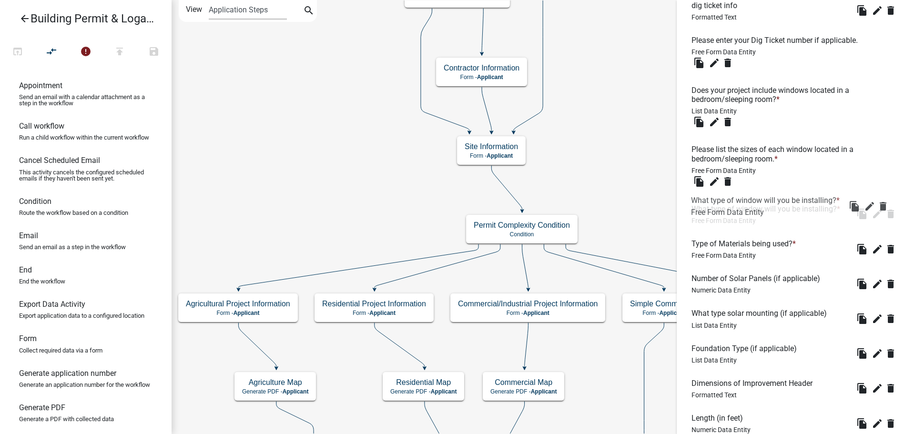
drag, startPoint x: 757, startPoint y: 349, endPoint x: 753, endPoint y: 204, distance: 145.4
click at [714, 179] on icon "edit" at bounding box center [714, 181] width 11 height 11
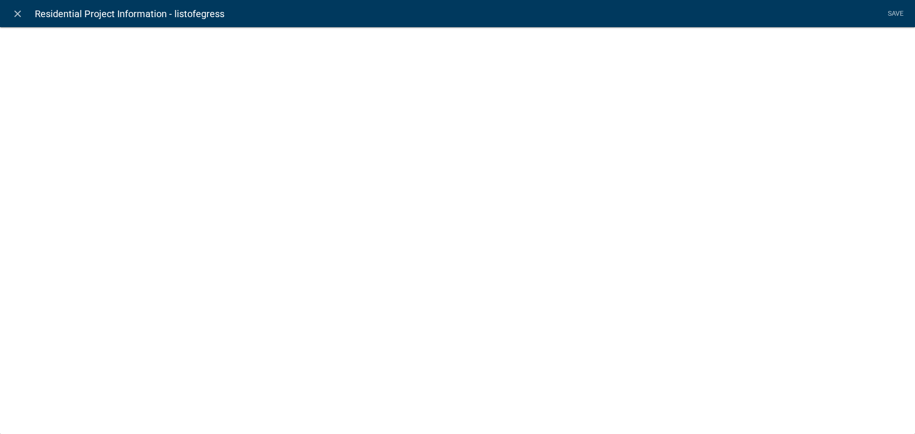
select select
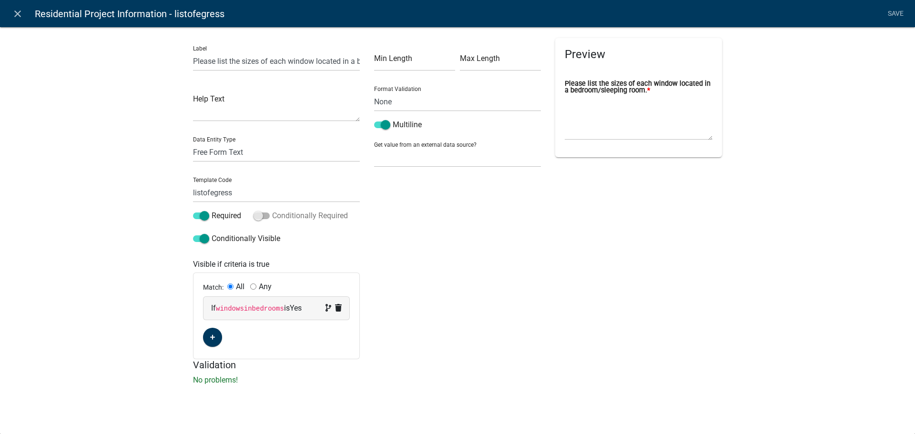
click at [265, 214] on span at bounding box center [262, 216] width 16 height 7
click at [272, 210] on input "Conditionally Required" at bounding box center [272, 210] width 0 height 0
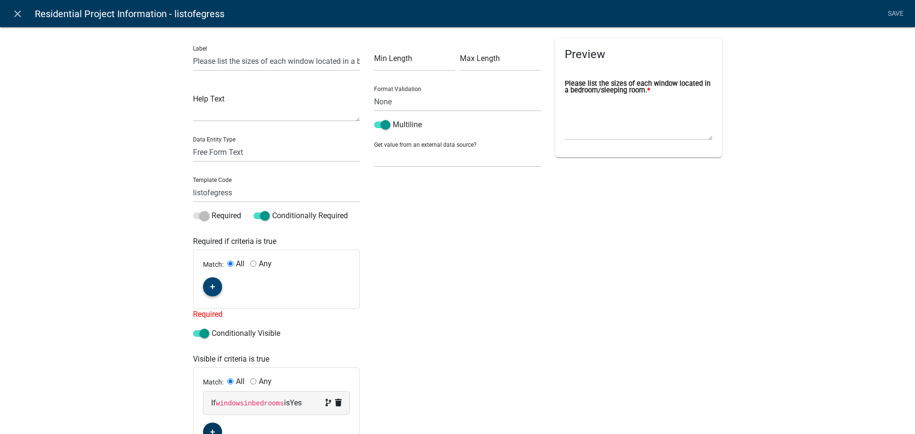
click at [210, 286] on icon "button" at bounding box center [212, 287] width 5 height 6
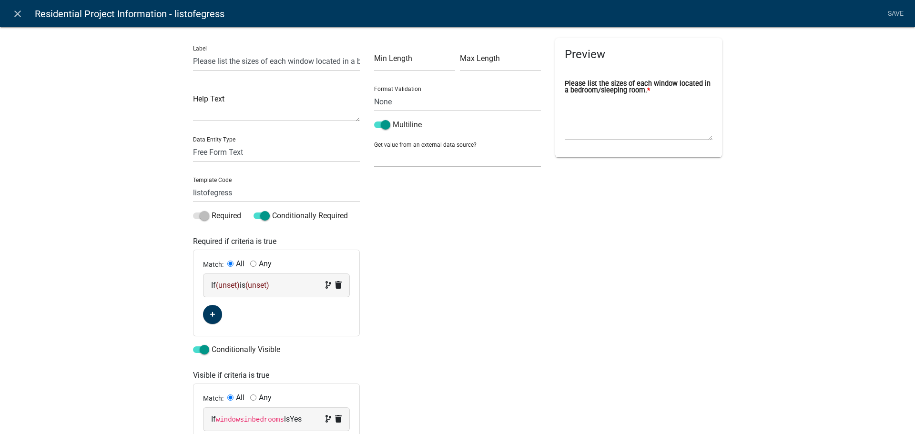
click at [227, 286] on span "(unset)" at bounding box center [228, 285] width 24 height 9
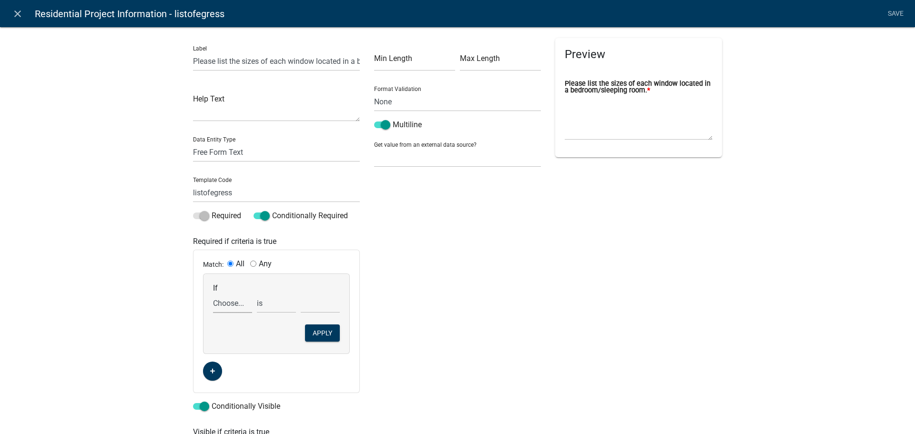
click at [231, 304] on select "Choose... 811digging 811digticketres addcontractor1 addcontractor1copy addcontr…" at bounding box center [232, 304] width 39 height 20
select select "277: windowsinbedrooms"
click at [213, 294] on select "Choose... 811digging 811digticketres addcontractor1 addcontractor1copy addcontr…" at bounding box center [232, 304] width 39 height 20
click at [321, 308] on select "Choose... No Yes" at bounding box center [320, 304] width 39 height 20
select select "2: Yes"
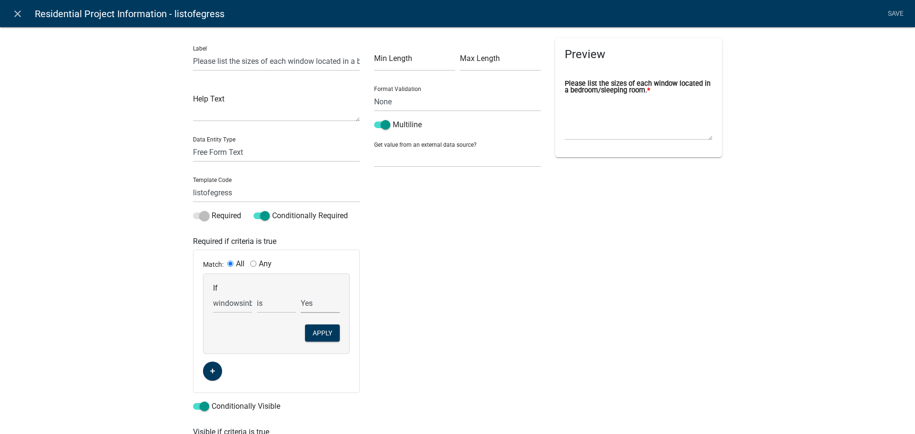
click at [301, 294] on select "Choose... No Yes" at bounding box center [320, 304] width 39 height 20
click at [322, 331] on button "Apply" at bounding box center [322, 333] width 35 height 17
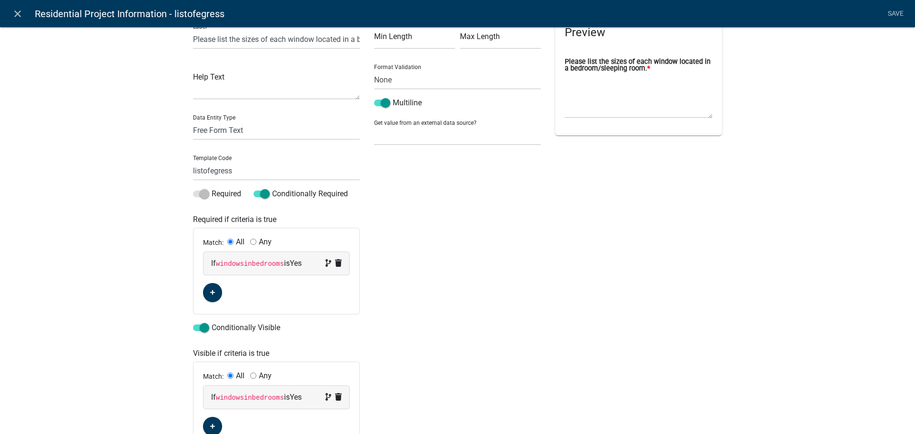
scroll to position [0, 0]
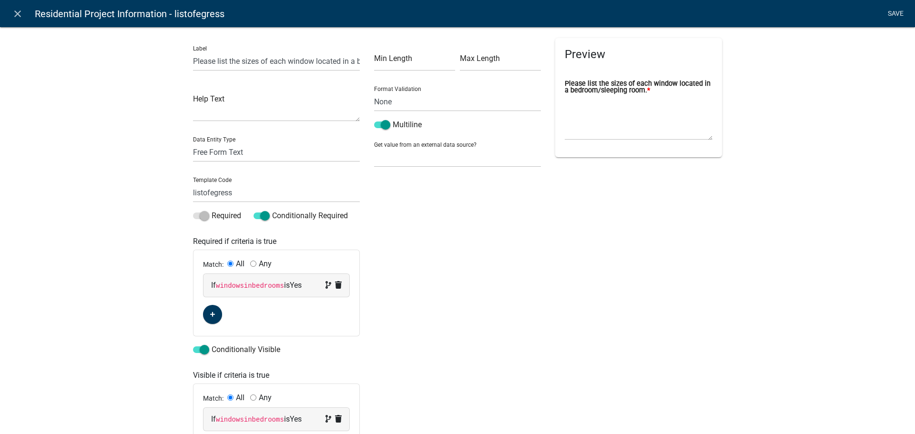
click at [897, 10] on link "Save" at bounding box center [896, 14] width 24 height 18
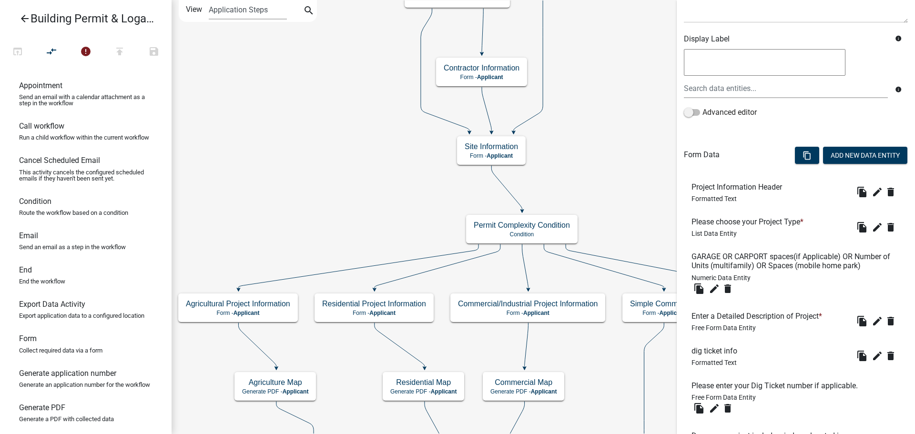
scroll to position [191, 0]
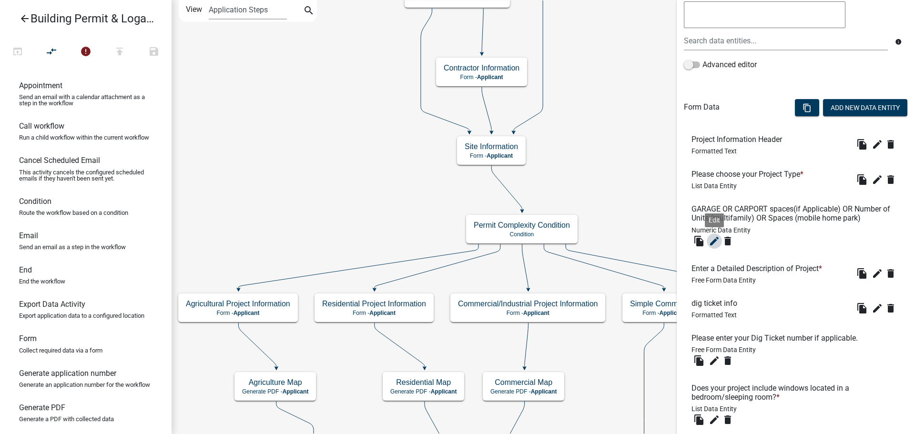
click at [714, 241] on icon "edit" at bounding box center [714, 240] width 11 height 11
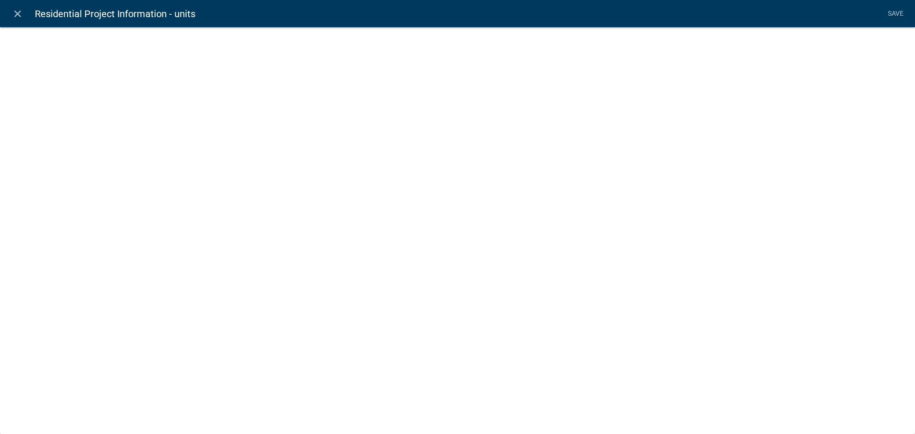
select select "numeric-data"
select select
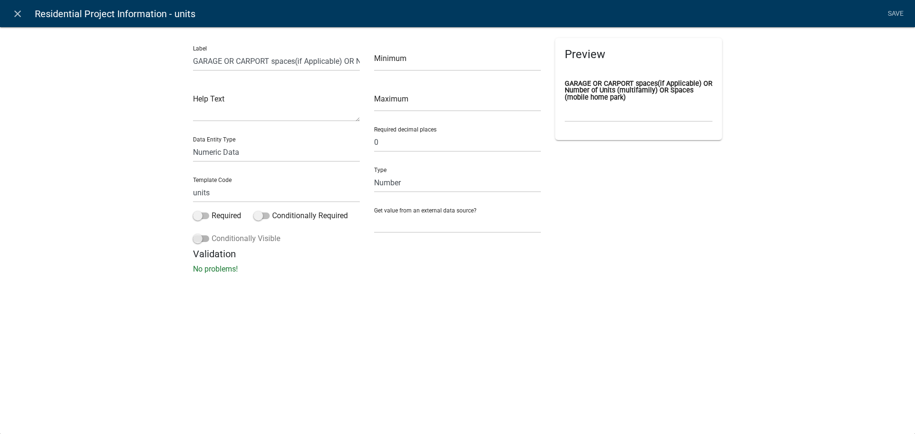
click at [197, 236] on span at bounding box center [201, 238] width 16 height 7
click at [212, 233] on input "Conditionally Visible" at bounding box center [212, 233] width 0 height 0
click at [214, 312] on icon "button" at bounding box center [212, 310] width 5 height 6
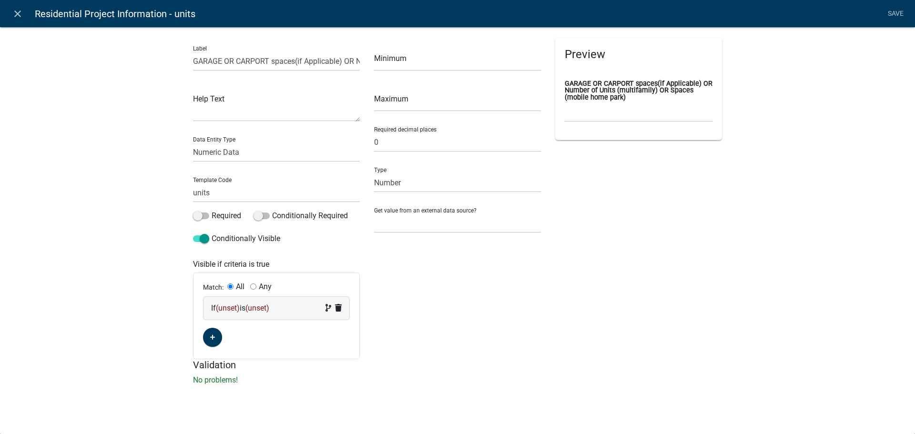
click at [224, 309] on span "(unset)" at bounding box center [228, 308] width 24 height 9
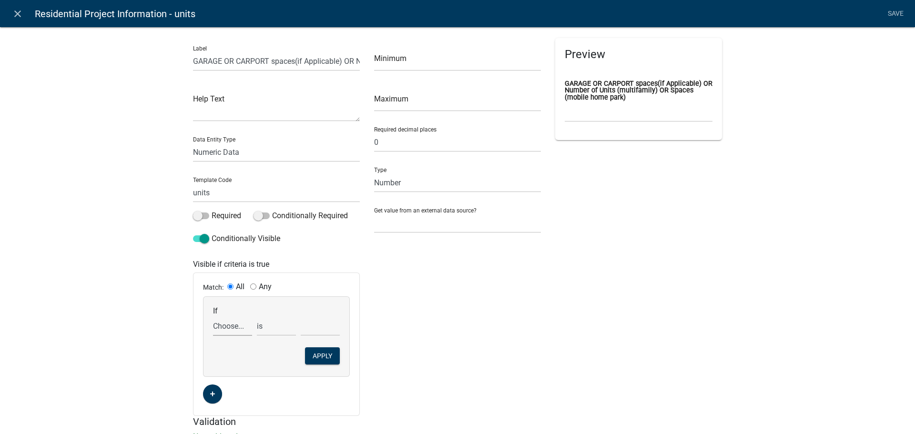
click at [229, 328] on select "Choose... 811digging 811digticketres addcontractor1 addcontractor1copy addcontr…" at bounding box center [232, 326] width 39 height 20
click at [507, 379] on div "Minimum Maximum Required decimal places 0 Type Number Currency Get value from a…" at bounding box center [457, 227] width 181 height 378
click at [211, 325] on div "If Choose... 811digging 811digticketres addcontractor1 addcontractor1copy addco…" at bounding box center [233, 321] width 44 height 30
click at [214, 326] on select "Choose... 811digging 811digticketres addcontractor1 addcontractor1copy addcontr…" at bounding box center [232, 326] width 39 height 20
select select "270: typeofproject"
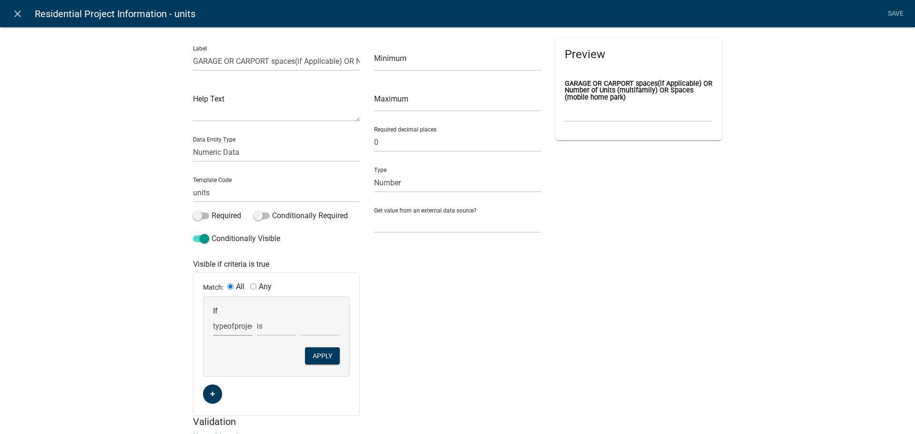
click at [213, 316] on select "Choose... 811digging 811digticketres addcontractor1 addcontractor1copy addcontr…" at bounding box center [232, 326] width 39 height 20
click at [314, 327] on select "Choose... New Construction, Additions, Sheds, Fencing, or Remodel with Structur…" at bounding box center [320, 326] width 39 height 20
select select "1: New Construction, Additions, Sheds, Fencing, or"
click at [301, 316] on select "Choose... New Construction, Additions, Sheds, Fencing, or Remodel with Structur…" at bounding box center [320, 326] width 39 height 20
click at [220, 324] on select "Choose... 811digging 811digticketres addcontractor1 addcontractor1copy addcontr…" at bounding box center [232, 326] width 39 height 20
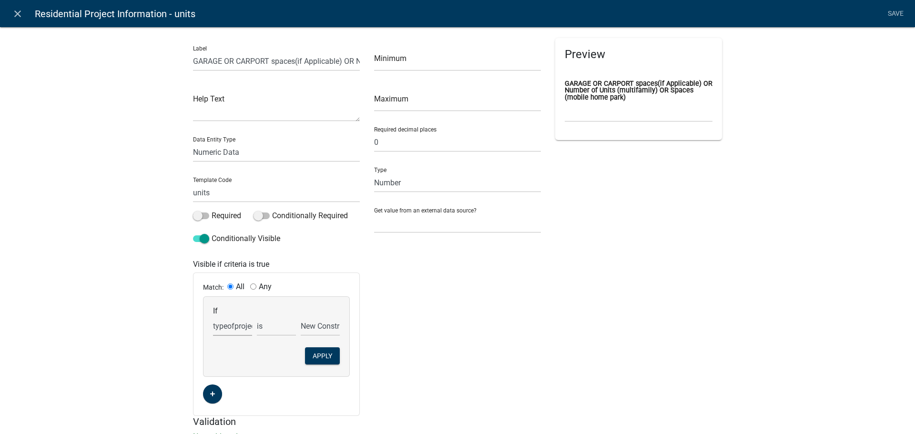
click at [222, 329] on select "Choose... 811digging 811digticketres addcontractor1 addcontractor1copy addcontr…" at bounding box center [232, 326] width 39 height 20
click at [230, 325] on select "Choose... 811digging 811digticketres addcontractor1 addcontractor1copy addcontr…" at bounding box center [232, 326] width 39 height 20
click at [228, 350] on div "If Choose... 811digging 811digticketres addcontractor1 addcontractor1copy addco…" at bounding box center [277, 337] width 146 height 80
click at [204, 240] on span at bounding box center [201, 238] width 16 height 7
click at [212, 233] on input "Conditionally Visible" at bounding box center [212, 233] width 0 height 0
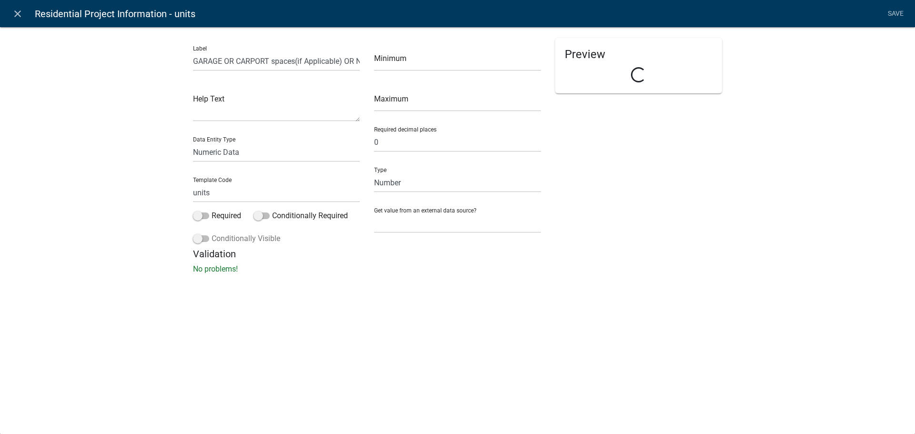
click at [202, 238] on span at bounding box center [201, 238] width 16 height 7
click at [212, 233] on input "Conditionally Visible" at bounding box center [212, 233] width 0 height 0
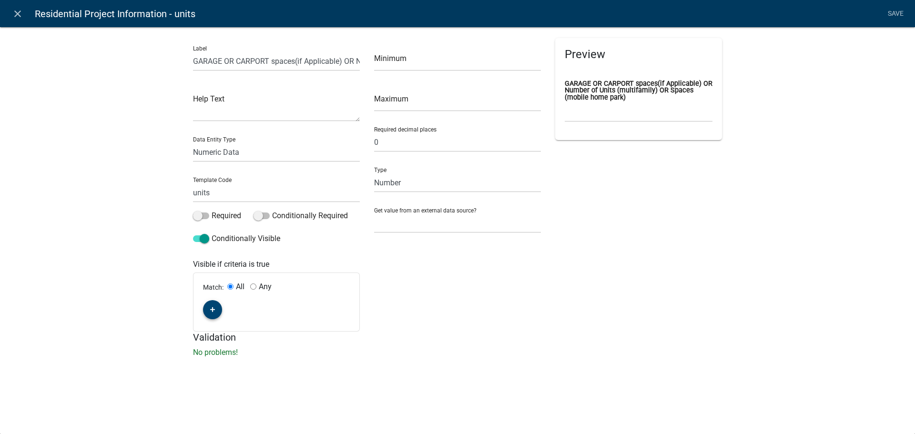
click at [212, 312] on icon "button" at bounding box center [212, 310] width 5 height 6
click at [231, 308] on span "(unset)" at bounding box center [228, 308] width 24 height 9
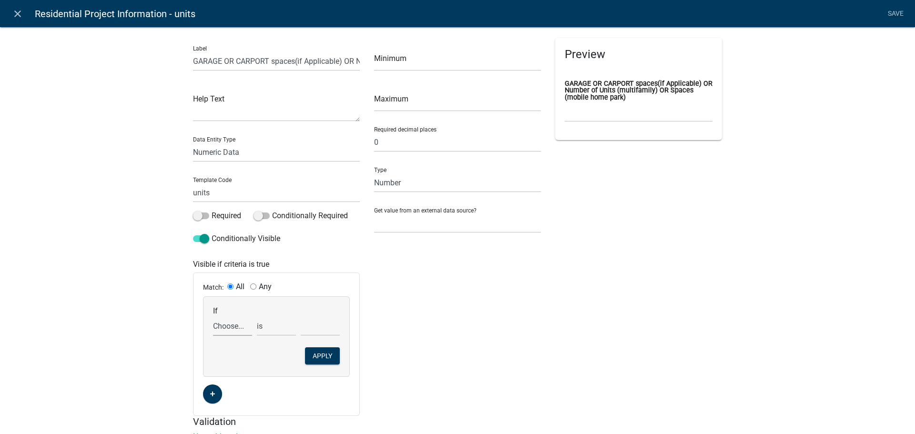
click at [225, 325] on select "Choose... 811digging 811digticketres addcontractor1 addcontractor1copy addcontr…" at bounding box center [232, 326] width 39 height 20
select select "159: ROOT_URL"
click at [236, 327] on select "Choose... 811digging 811digticketres addcontractor1 addcontractor1copy addcontr…" at bounding box center [232, 326] width 39 height 20
click at [476, 378] on div "Minimum Maximum Required decimal places 0 Type Number Currency Get value from a…" at bounding box center [457, 227] width 181 height 378
click at [254, 217] on span at bounding box center [262, 216] width 16 height 7
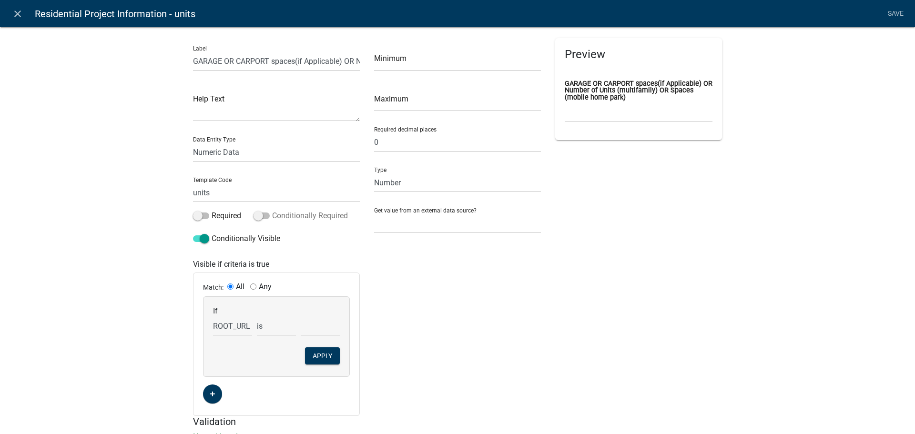
click at [272, 210] on input "Conditionally Required" at bounding box center [272, 210] width 0 height 0
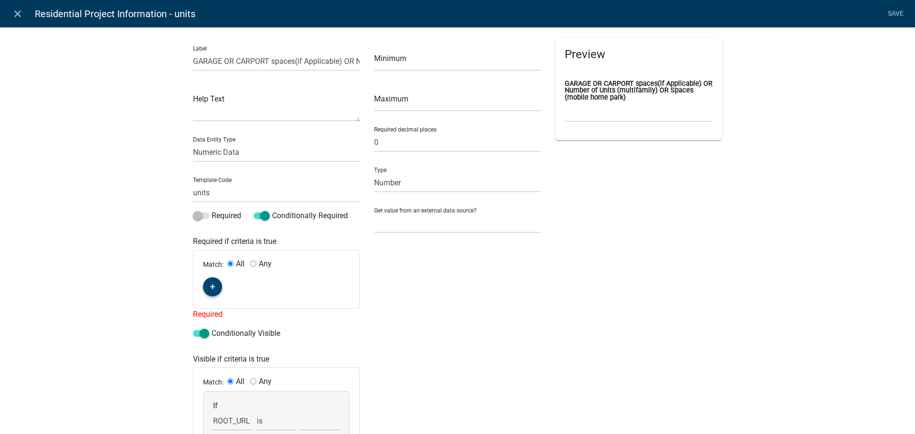
click at [208, 292] on button "button" at bounding box center [212, 286] width 19 height 19
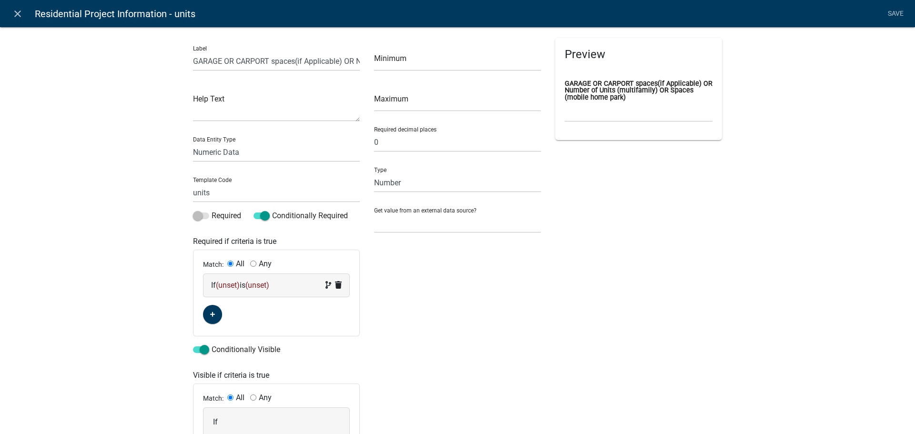
click at [221, 282] on span "(unset)" at bounding box center [228, 285] width 24 height 9
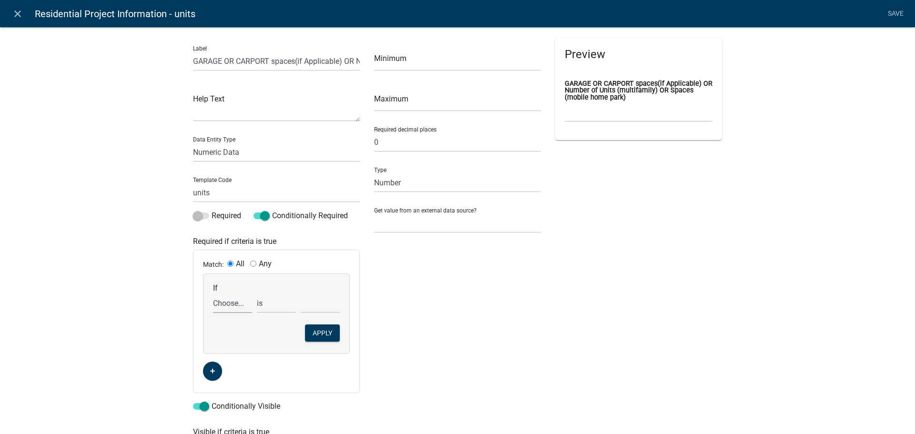
click at [237, 313] on select "Choose... 811digging 811digticketres addcontractor1 addcontractor1copy addcontr…" at bounding box center [232, 304] width 39 height 20
click at [766, 274] on div "Label GARAGE OR CARPORT spaces(if Applicable) OR Number of Units (multifamily) …" at bounding box center [457, 320] width 915 height 619
click at [261, 213] on span at bounding box center [262, 216] width 16 height 7
click at [272, 210] on input "Conditionally Required" at bounding box center [272, 210] width 0 height 0
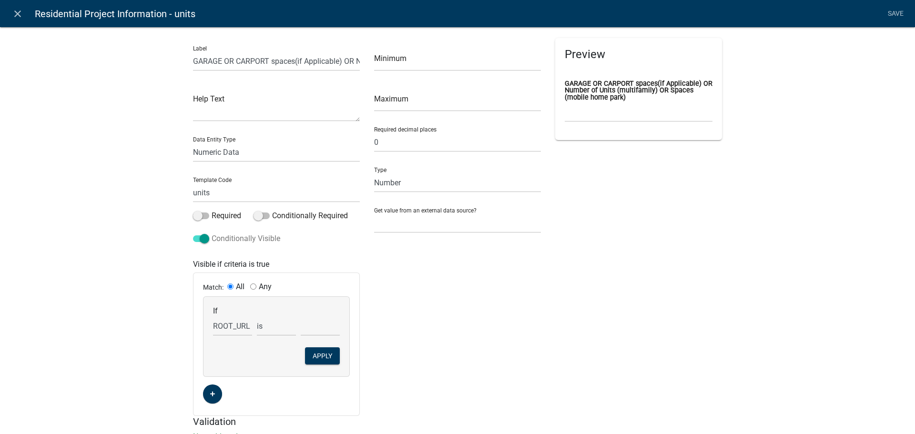
click at [202, 239] on span at bounding box center [201, 238] width 16 height 7
click at [212, 233] on input "Conditionally Visible" at bounding box center [212, 233] width 0 height 0
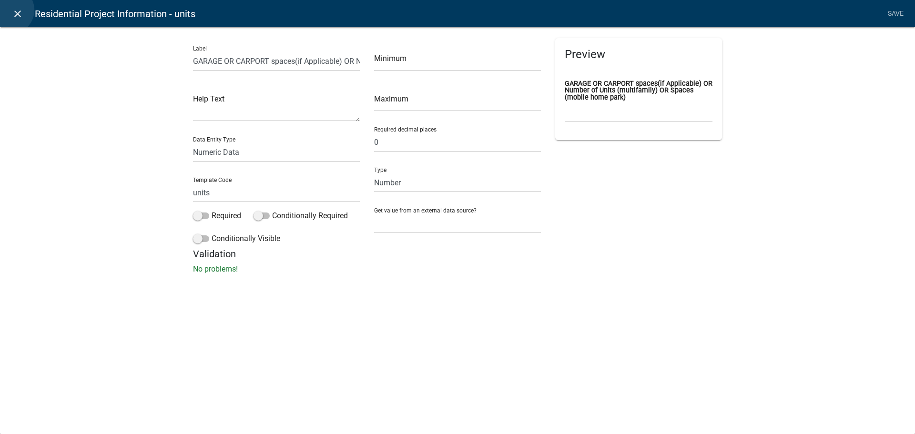
click at [10, 10] on link "close" at bounding box center [18, 14] width 20 height 20
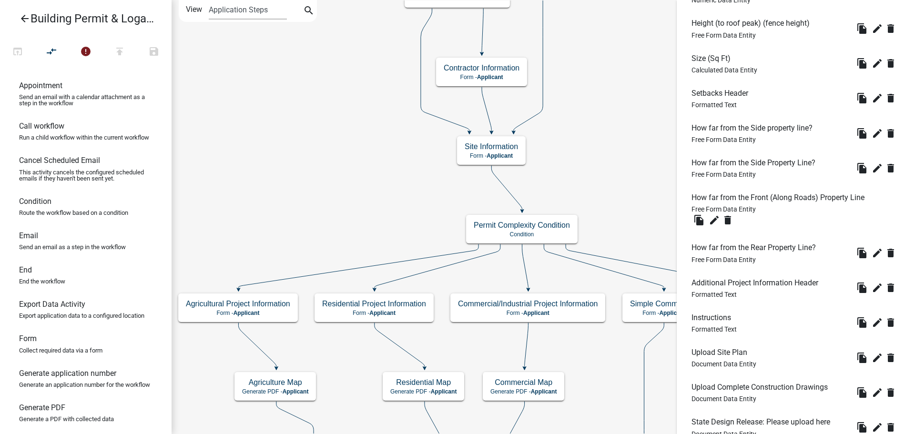
scroll to position [1156, 0]
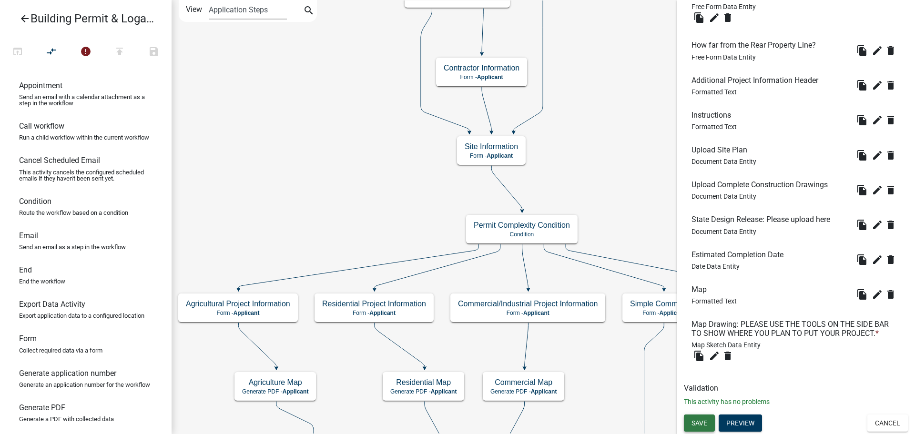
click at [703, 423] on span "Save" at bounding box center [700, 423] width 16 height 8
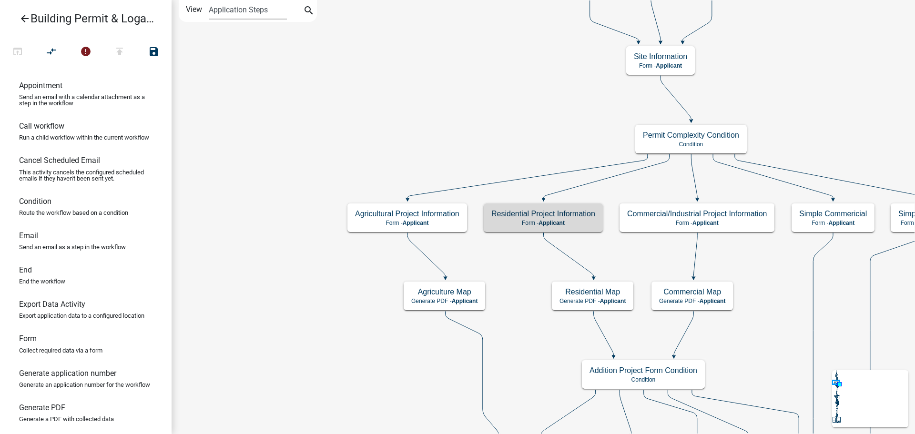
scroll to position [0, 0]
click at [540, 216] on h5 "Residential Project Information" at bounding box center [543, 213] width 104 height 9
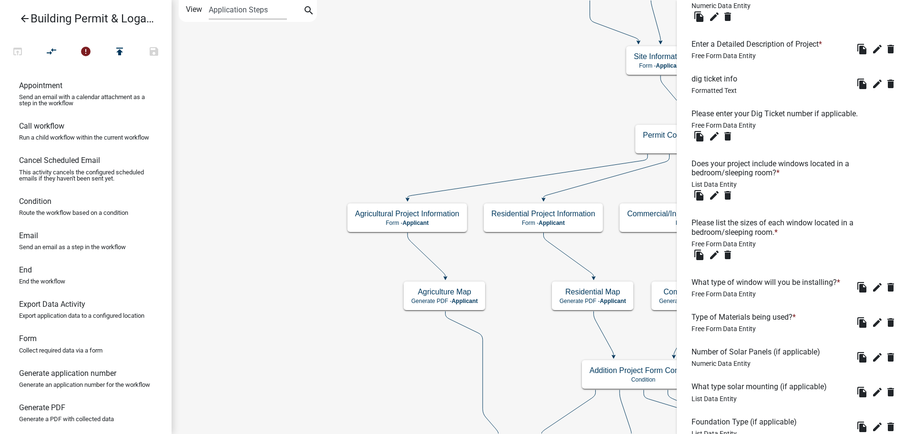
scroll to position [429, 0]
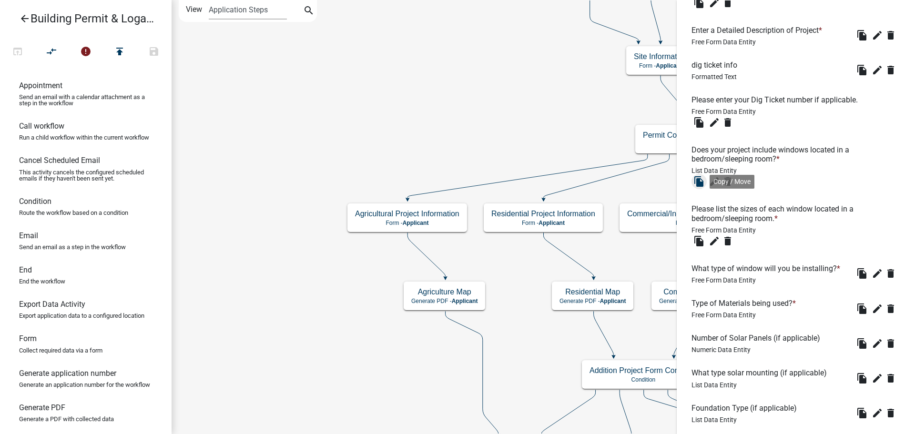
click at [699, 180] on icon "file_copy" at bounding box center [698, 181] width 11 height 11
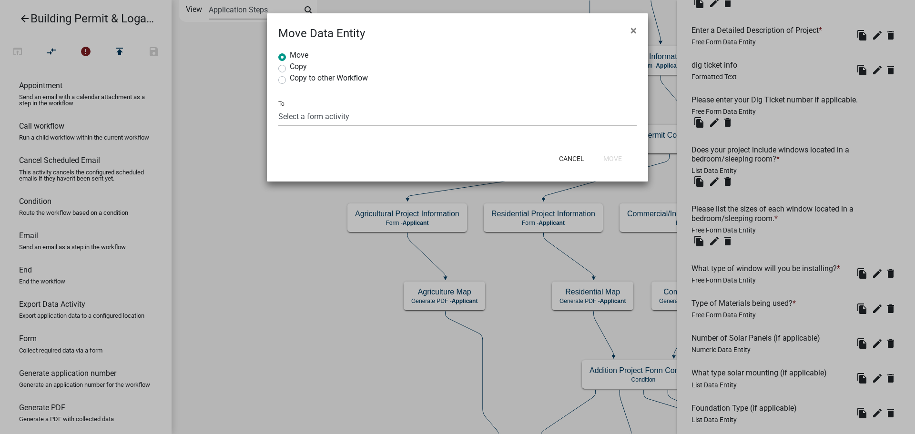
click at [290, 67] on label "Copy" at bounding box center [298, 67] width 17 height 8
click at [290, 67] on input "Copy" at bounding box center [293, 66] width 6 height 6
radio input "true"
click at [290, 120] on select "Select a form activity Site Information Technical Review Information and Final …" at bounding box center [457, 117] width 358 height 20
click at [292, 116] on select "Select a form activity Site Information Technical Review Information and Final …" at bounding box center [457, 117] width 358 height 20
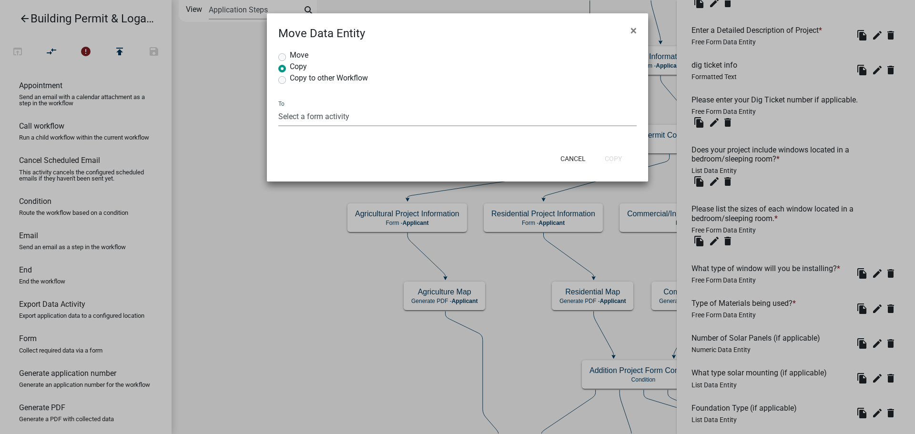
click at [292, 116] on select "Select a form activity Site Information Technical Review Information and Final …" at bounding box center [457, 117] width 358 height 20
select select "0a6653c3-2f3b-49b7-b7c2-44989c292bb6"
click at [278, 107] on select "Select a form activity Site Information Technical Review Information and Final …" at bounding box center [457, 117] width 358 height 20
click at [608, 159] on button "Copy" at bounding box center [613, 158] width 32 height 17
radio input "true"
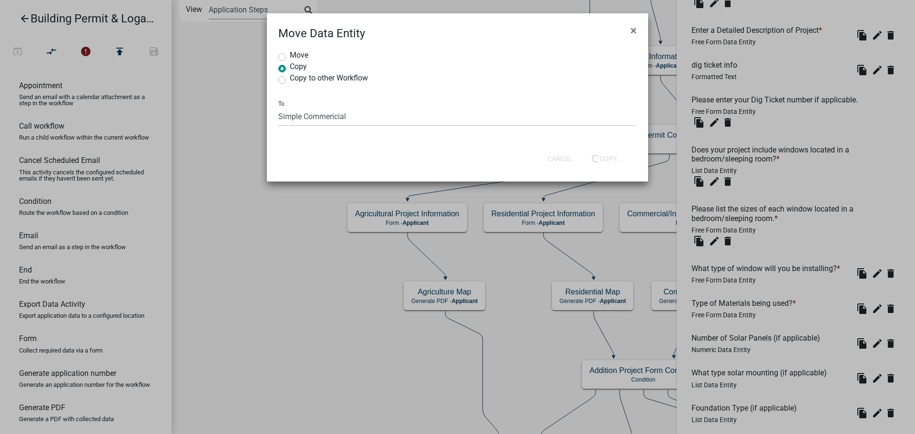
select select "0: null"
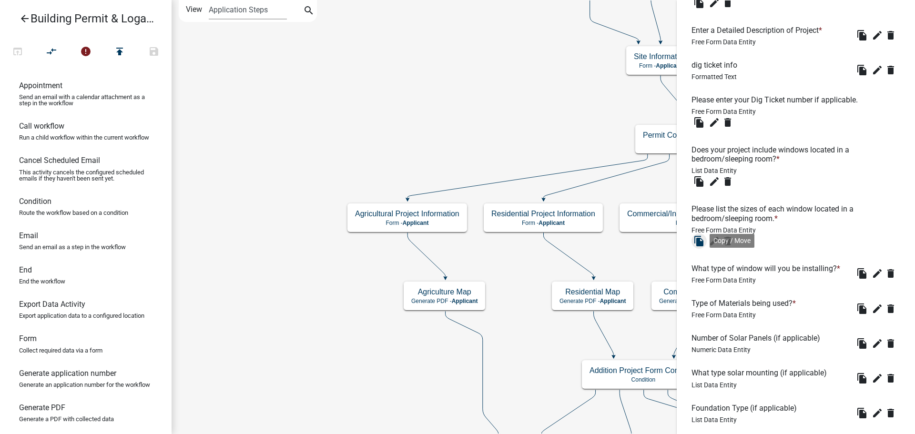
click at [703, 241] on icon "file_copy" at bounding box center [698, 240] width 11 height 11
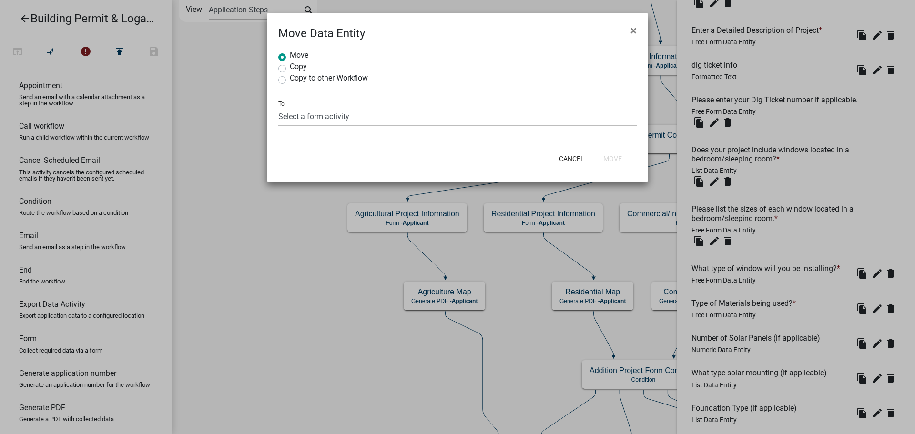
click at [290, 69] on label "Copy" at bounding box center [298, 67] width 17 height 8
click at [290, 69] on input "Copy" at bounding box center [293, 66] width 6 height 6
radio input "true"
click at [384, 119] on select "Select a form activity Site Information Technical Review Information and Final …" at bounding box center [457, 117] width 358 height 20
select select "0a6653c3-2f3b-49b7-b7c2-44989c292bb6"
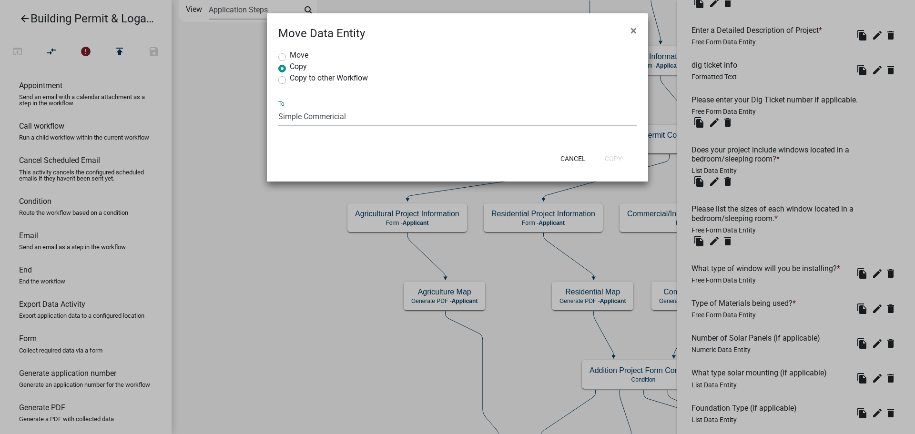
click at [278, 107] on select "Select a form activity Site Information Technical Review Information and Final …" at bounding box center [457, 117] width 358 height 20
click at [611, 152] on button "Copy" at bounding box center [613, 158] width 32 height 17
radio input "true"
select select "0: null"
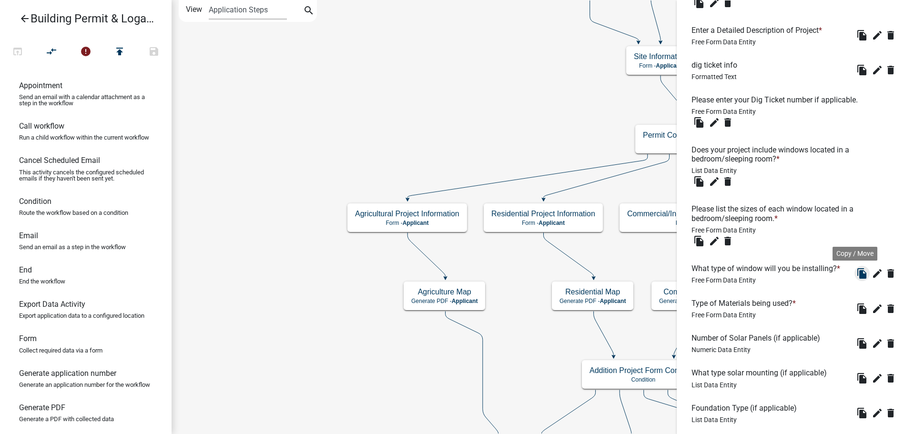
click at [857, 278] on icon "file_copy" at bounding box center [862, 273] width 11 height 11
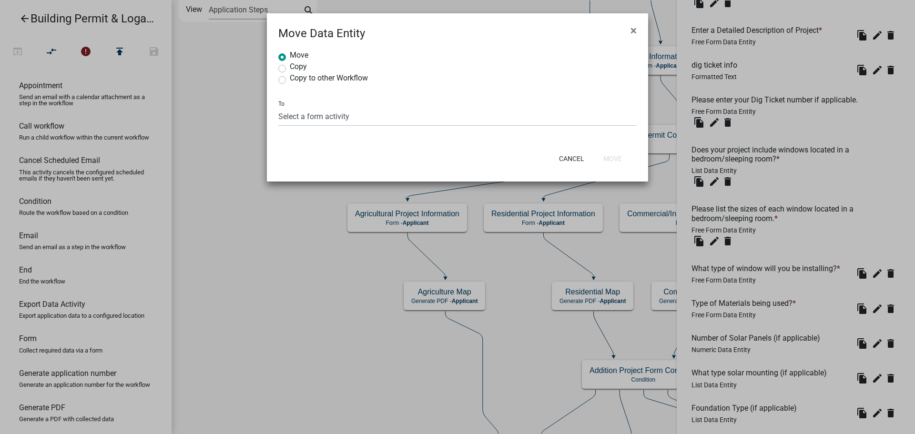
click at [290, 68] on label "Copy" at bounding box center [298, 67] width 17 height 8
click at [290, 68] on input "Copy" at bounding box center [293, 66] width 6 height 6
radio input "true"
click at [425, 119] on select "Select a form activity Site Information Technical Review Information and Final …" at bounding box center [457, 117] width 358 height 20
select select "0a6653c3-2f3b-49b7-b7c2-44989c292bb6"
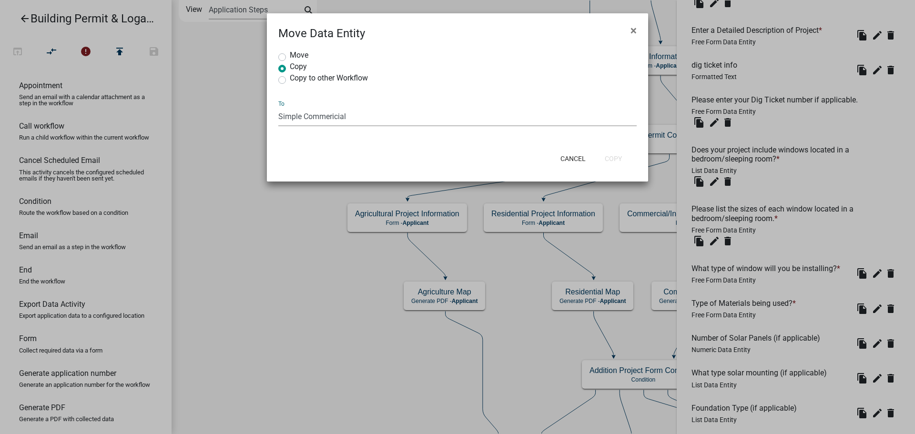
click at [278, 107] on select "Select a form activity Site Information Technical Review Information and Final …" at bounding box center [457, 117] width 358 height 20
click at [604, 157] on button "Copy" at bounding box center [613, 158] width 32 height 17
radio input "true"
select select "0: null"
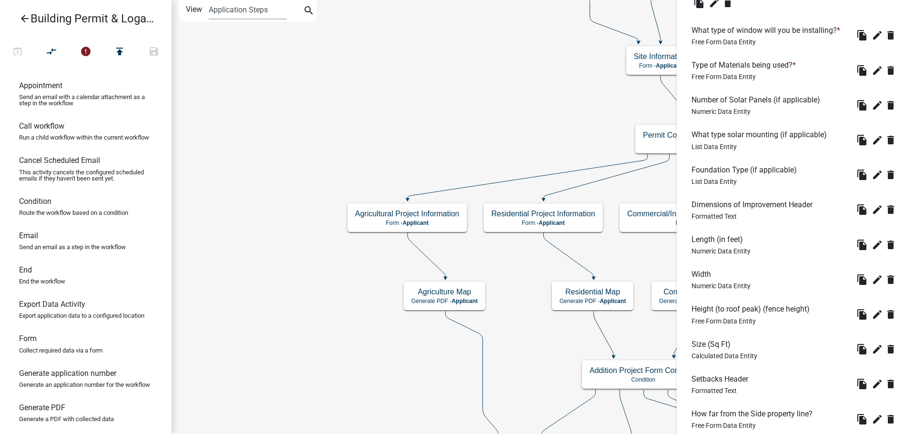
scroll to position [1156, 0]
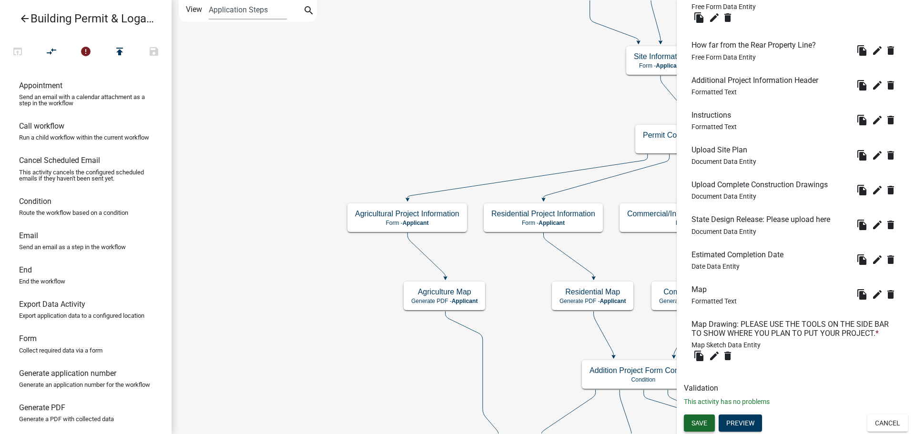
click at [697, 426] on span "Save" at bounding box center [700, 423] width 16 height 8
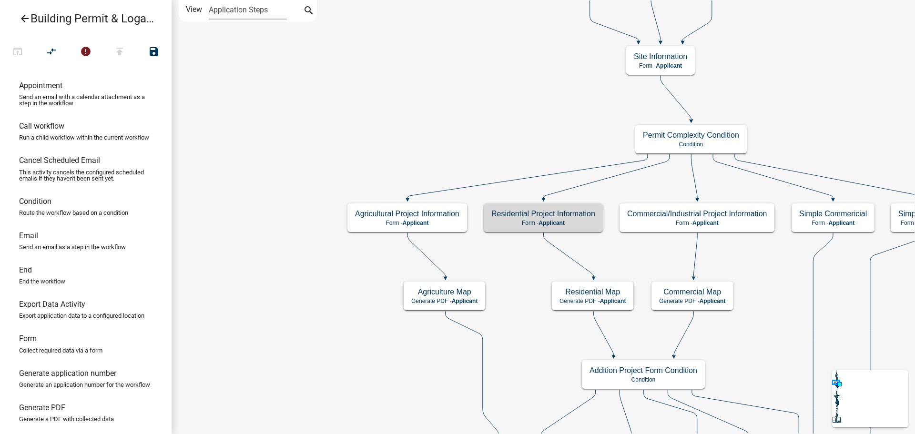
scroll to position [0, 0]
